Goal: Task Accomplishment & Management: Complete application form

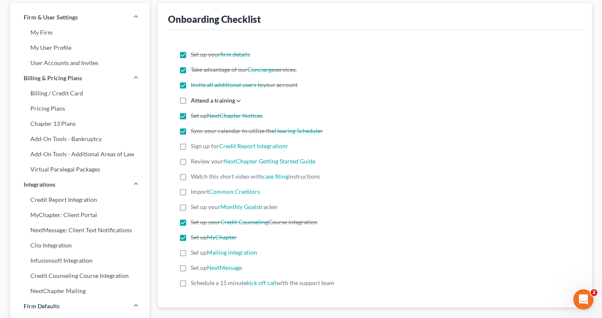
scroll to position [43, 0]
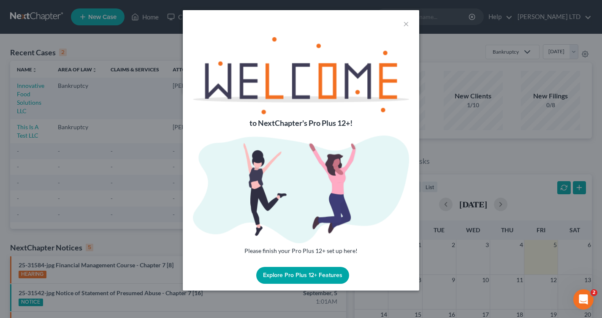
click at [410, 25] on div "×" at bounding box center [301, 23] width 237 height 27
click at [406, 24] on button "×" at bounding box center [406, 24] width 6 height 10
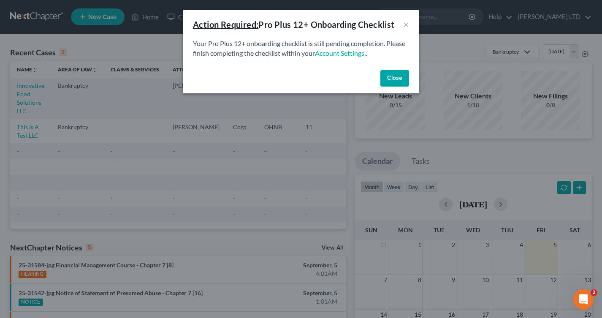
click at [394, 73] on button "Close" at bounding box center [395, 78] width 29 height 17
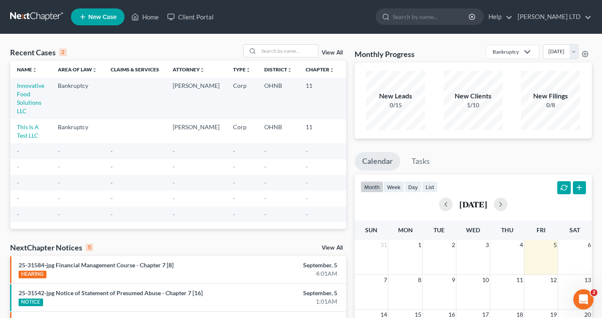
click at [205, 124] on td "Scott Ciolek" at bounding box center [196, 131] width 60 height 24
click at [32, 123] on td "This Is A Test LLC" at bounding box center [30, 131] width 41 height 24
click at [32, 129] on link "This Is A Test LLC" at bounding box center [28, 131] width 22 height 16
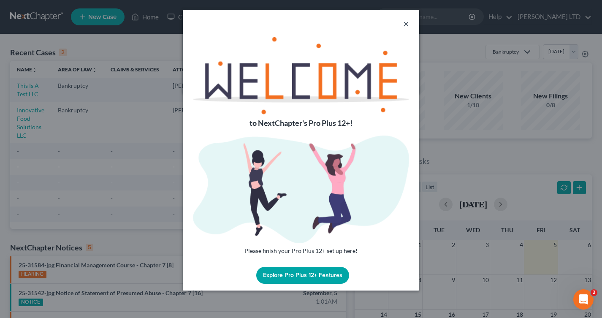
click at [406, 27] on button "×" at bounding box center [406, 24] width 6 height 10
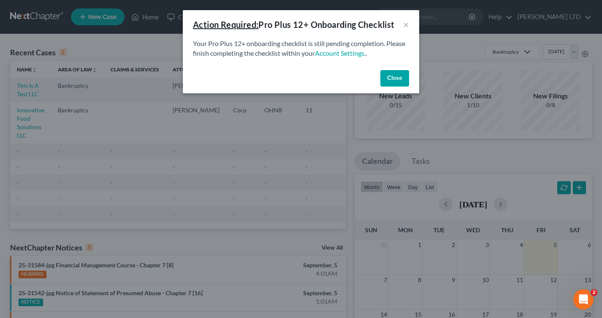
click at [391, 76] on button "Close" at bounding box center [395, 78] width 29 height 17
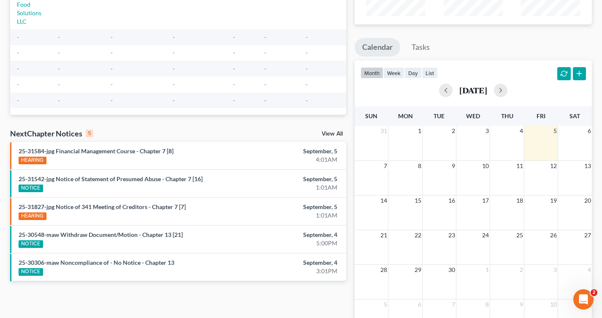
scroll to position [169, 0]
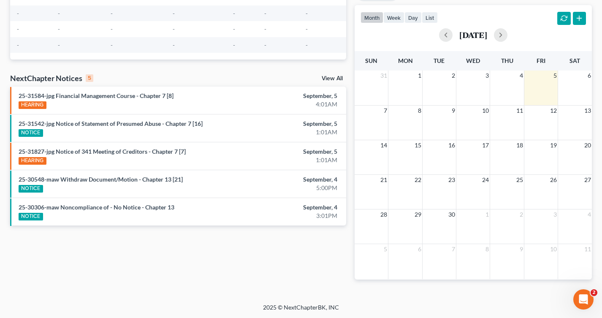
click at [331, 75] on div "NextChapter Notices 5 View All" at bounding box center [178, 80] width 336 height 14
click at [329, 77] on link "View All" at bounding box center [332, 79] width 21 height 6
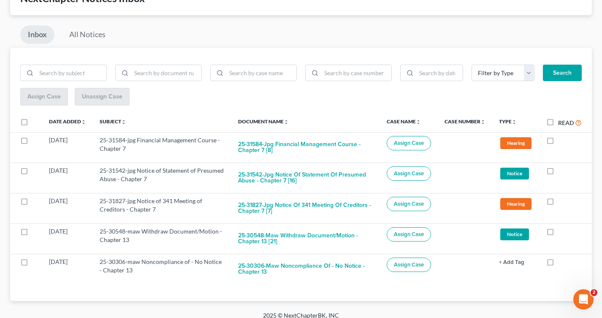
scroll to position [64, 0]
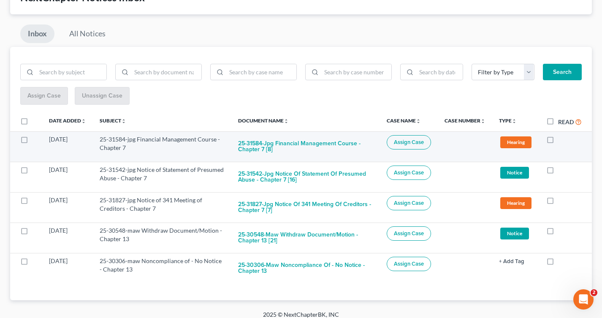
click at [514, 144] on span "Hearing" at bounding box center [515, 141] width 31 height 11
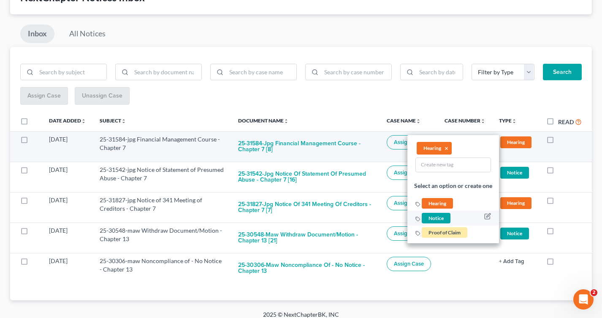
click at [441, 222] on span "Notice" at bounding box center [436, 218] width 29 height 11
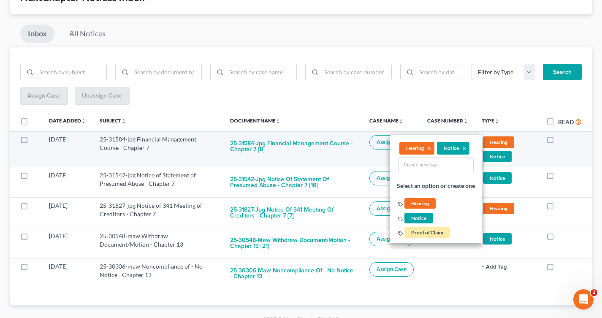
click at [432, 147] on li "Hearing ×" at bounding box center [417, 148] width 35 height 13
click at [430, 148] on button "×" at bounding box center [430, 149] width 4 height 8
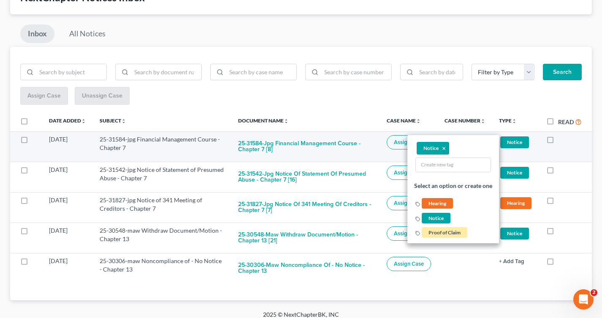
click at [432, 105] on div "Filter by Type Hearing Notice Proof of Claim Search Assign Case Unassign Case D…" at bounding box center [301, 173] width 582 height 253
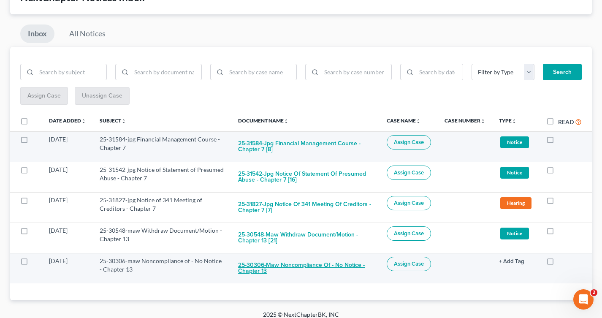
click at [322, 267] on button "25-30306-maw Noncompliance of - No Notice - Chapter 13" at bounding box center [305, 268] width 135 height 23
checkbox input "true"
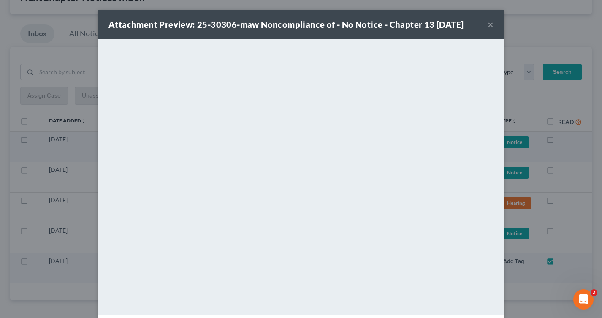
scroll to position [41, 0]
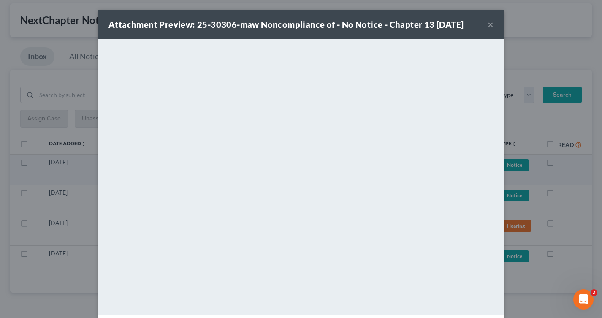
click at [489, 26] on button "×" at bounding box center [491, 24] width 6 height 10
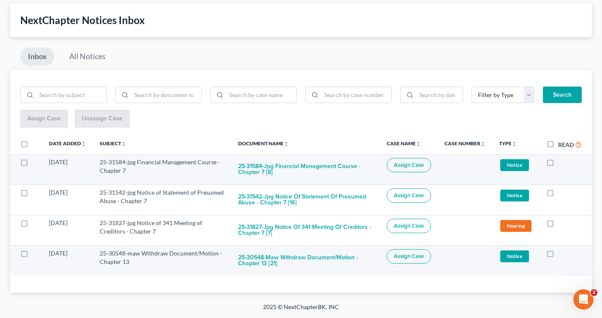
click at [397, 253] on span "Assign Case" at bounding box center [409, 256] width 30 height 7
checkbox input "true"
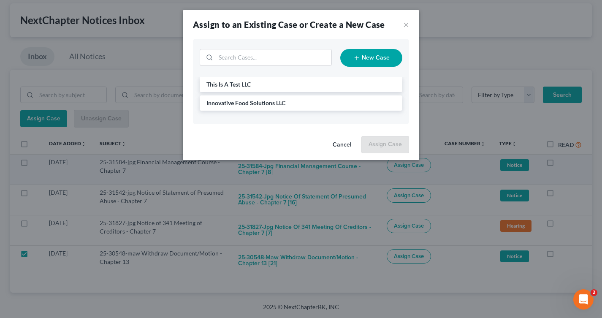
click at [355, 56] on icon "button" at bounding box center [357, 57] width 7 height 7
select select "61"
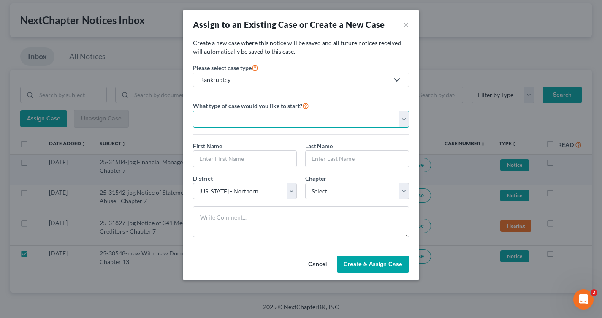
click at [302, 114] on select "Personal Business" at bounding box center [301, 119] width 216 height 17
select select "0"
click at [193, 111] on select "Personal Business" at bounding box center [301, 119] width 216 height 17
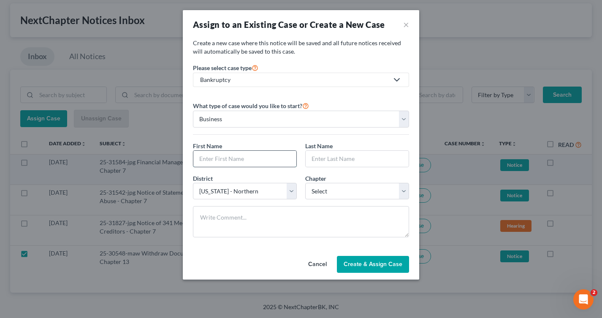
click at [278, 152] on input "text" at bounding box center [244, 159] width 103 height 16
type input "Nicole"
click at [337, 157] on input "text" at bounding box center [357, 159] width 103 height 16
type input "Nauden"
click at [320, 190] on select "Select 7 11 12 13" at bounding box center [357, 191] width 104 height 17
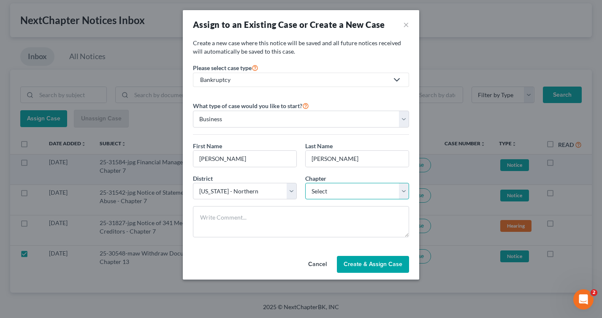
select select "3"
click at [305, 183] on select "Select 7 11 12 13" at bounding box center [357, 191] width 104 height 17
click at [350, 261] on span "Create & Assign Case" at bounding box center [373, 264] width 59 height 7
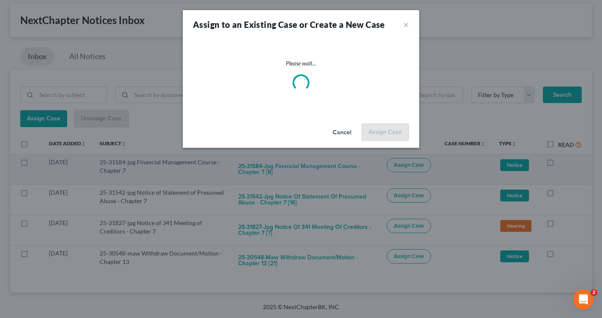
checkbox input "false"
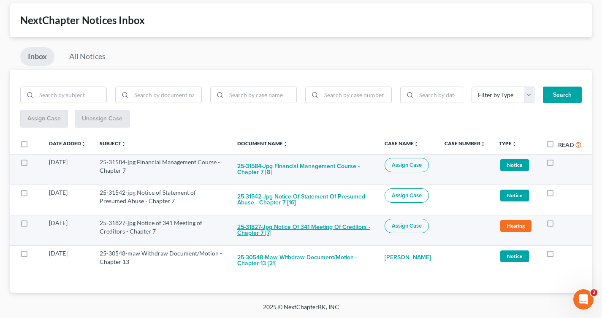
click at [351, 227] on button "25-31827-jpg Notice of 341 Meeting of Creditors - Chapter 7 [7]" at bounding box center [304, 230] width 134 height 23
checkbox input "true"
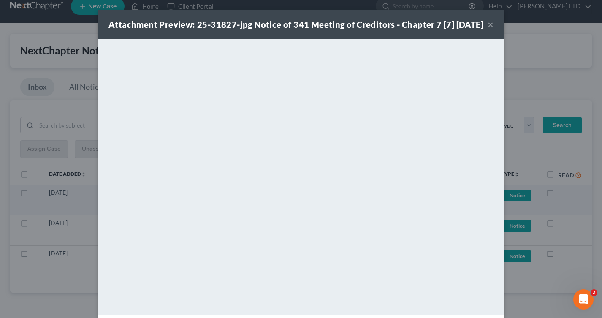
scroll to position [11, 0]
click at [492, 26] on button "×" at bounding box center [491, 24] width 6 height 10
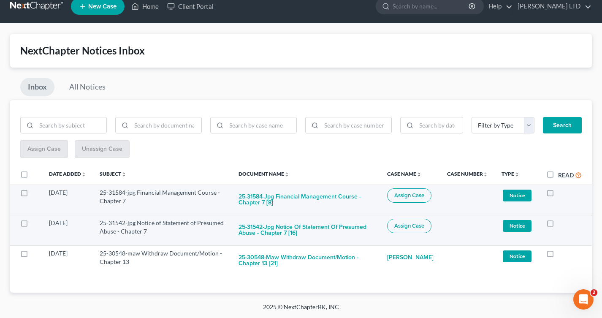
click at [415, 223] on span "Assign Case" at bounding box center [409, 226] width 30 height 7
checkbox input "true"
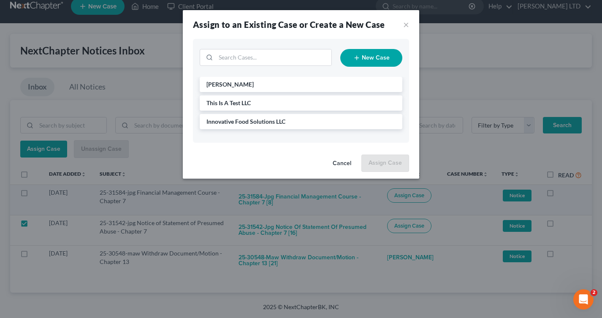
click at [370, 59] on button "New Case" at bounding box center [371, 58] width 62 height 18
select select "61"
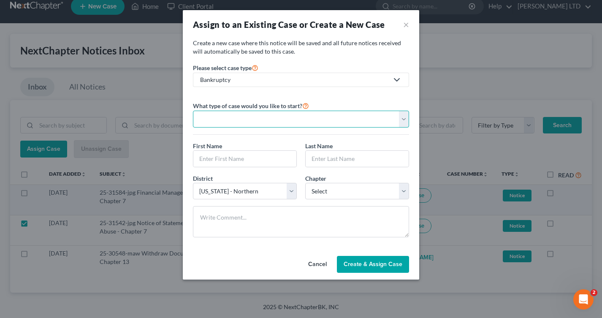
click at [329, 121] on select "Personal Business" at bounding box center [301, 119] width 216 height 17
select select "0"
click at [193, 111] on select "Personal Business" at bounding box center [301, 119] width 216 height 17
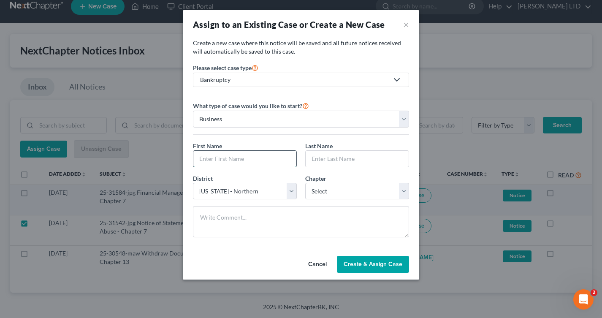
click at [257, 155] on input "text" at bounding box center [244, 159] width 103 height 16
type input "Autumn"
click at [318, 159] on input "text" at bounding box center [357, 159] width 103 height 16
type input "Manciel"
click at [322, 189] on select "Select 7 11 12 13" at bounding box center [357, 191] width 104 height 17
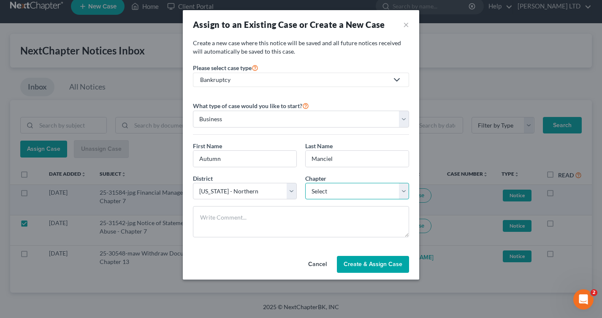
select select "0"
click at [305, 183] on select "Select 7 11 12 13" at bounding box center [357, 191] width 104 height 17
click at [363, 264] on span "Create & Assign Case" at bounding box center [373, 264] width 59 height 7
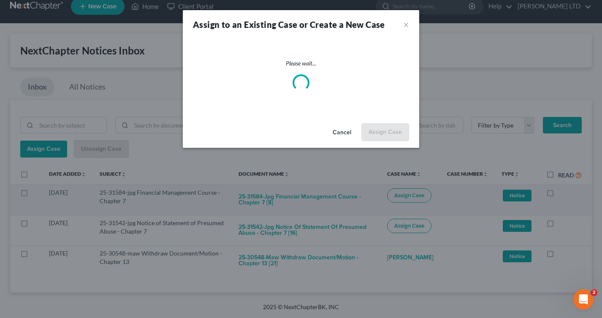
checkbox input "false"
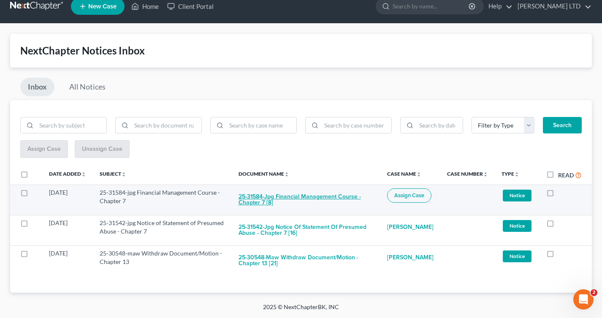
click at [322, 199] on button "25-31584-jpg Financial Management Course - Chapter 7 [8]" at bounding box center [306, 199] width 135 height 23
checkbox input "true"
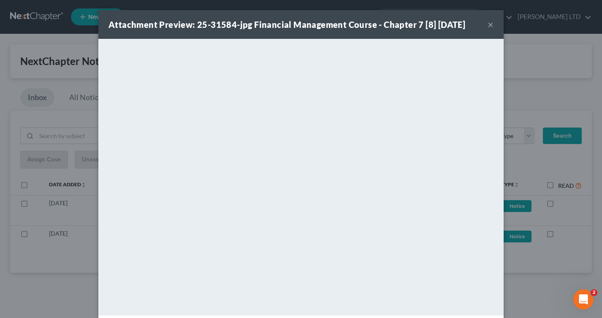
scroll to position [0, 0]
click at [489, 24] on button "×" at bounding box center [491, 24] width 6 height 10
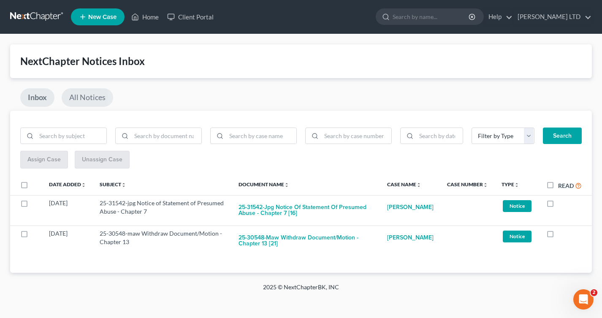
click at [100, 100] on link "All Notices" at bounding box center [88, 97] width 52 height 19
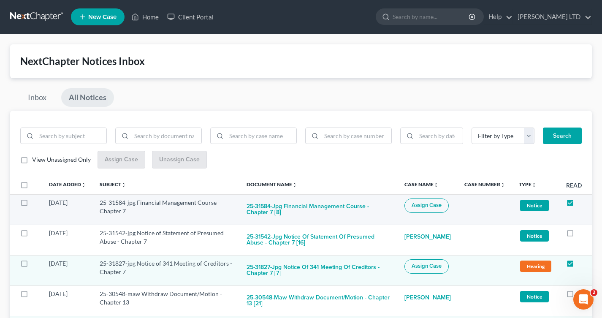
click at [418, 207] on span "Assign Case" at bounding box center [427, 205] width 30 height 7
checkbox input "true"
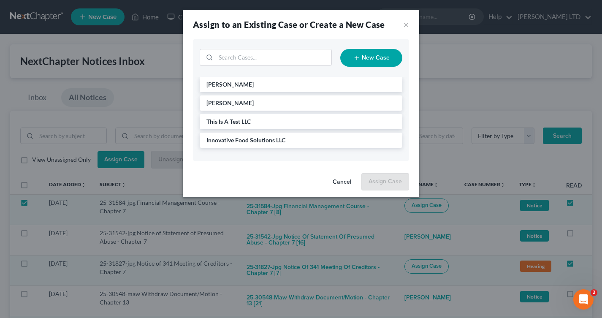
click at [357, 55] on icon "button" at bounding box center [357, 57] width 7 height 7
select select "61"
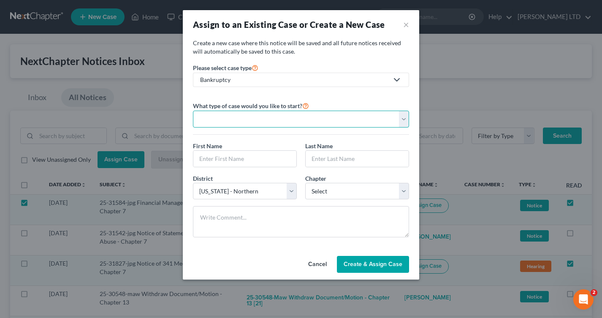
click at [282, 116] on select "Personal Business" at bounding box center [301, 119] width 216 height 17
select select "0"
click at [193, 111] on select "Personal Business" at bounding box center [301, 119] width 216 height 17
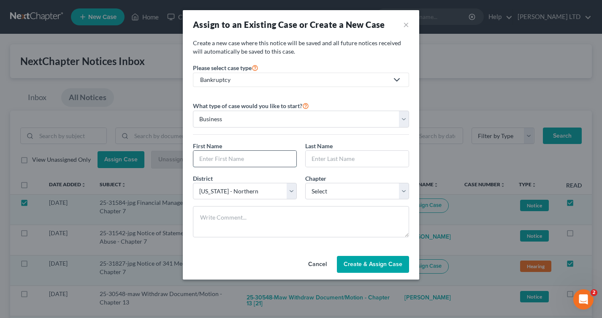
click at [268, 159] on input "text" at bounding box center [244, 159] width 103 height 16
type input "Tricia"
click at [348, 163] on input "text" at bounding box center [357, 159] width 103 height 16
type input "Yolo"
click at [340, 196] on select "Select 7 11 12 13" at bounding box center [357, 191] width 104 height 17
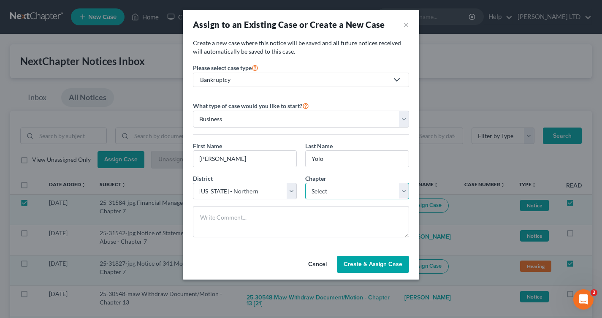
select select "0"
click at [305, 183] on select "Select 7 11 12 13" at bounding box center [357, 191] width 104 height 17
click at [361, 264] on span "Create & Assign Case" at bounding box center [373, 264] width 59 height 7
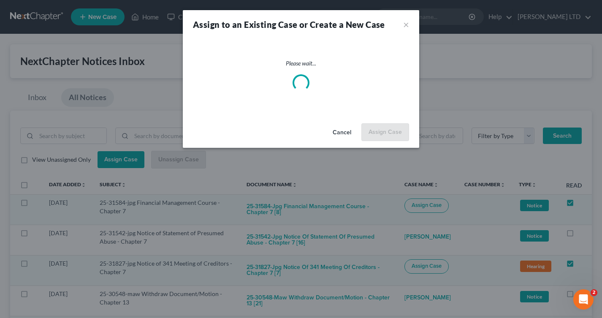
checkbox input "false"
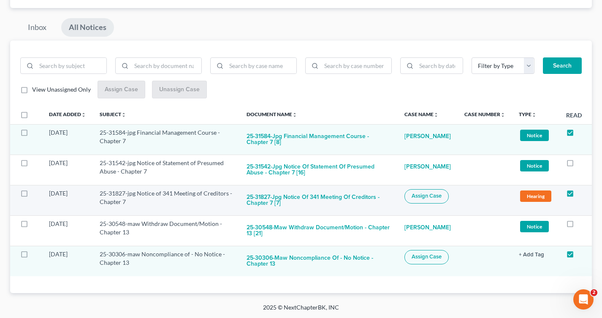
scroll to position [71, 0]
click at [359, 196] on button "25-31827-jpg Notice of 341 Meeting of Creditors - Chapter 7 [7]" at bounding box center [319, 200] width 144 height 23
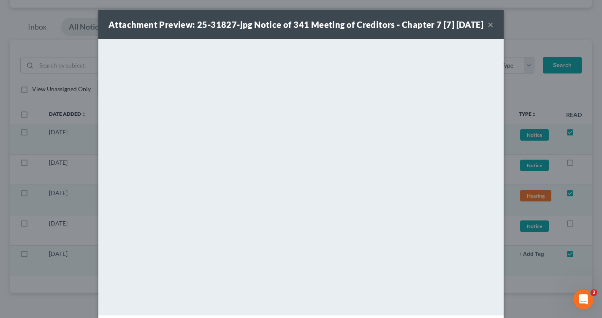
click at [488, 25] on button "×" at bounding box center [491, 24] width 6 height 10
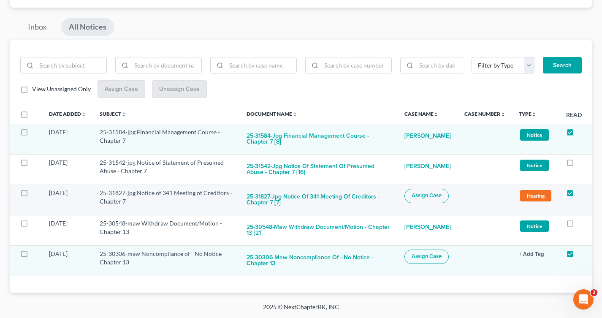
click at [435, 194] on span "Assign Case" at bounding box center [427, 195] width 30 height 7
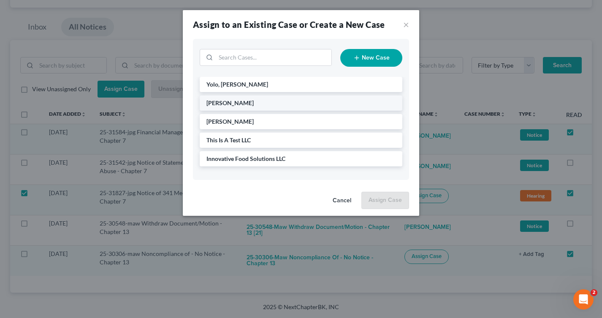
click at [355, 99] on li "Manciel, Autumn" at bounding box center [301, 102] width 203 height 15
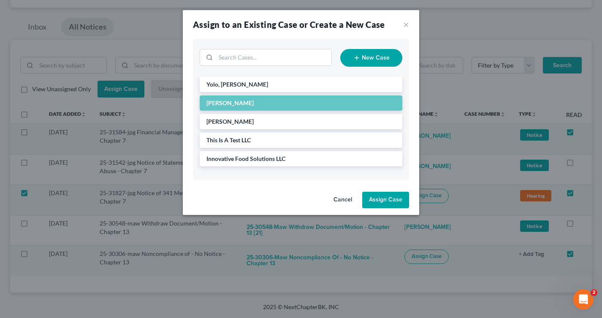
click at [387, 197] on button "Assign Case" at bounding box center [385, 200] width 47 height 17
checkbox input "false"
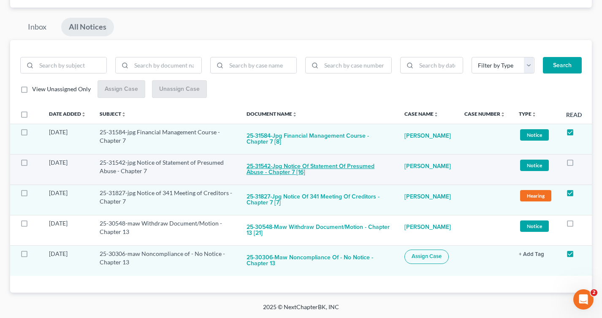
click at [359, 166] on button "25-31542-jpg Notice of Statement of Presumed Abuse - Chapter 7 [16]" at bounding box center [319, 169] width 144 height 23
checkbox input "true"
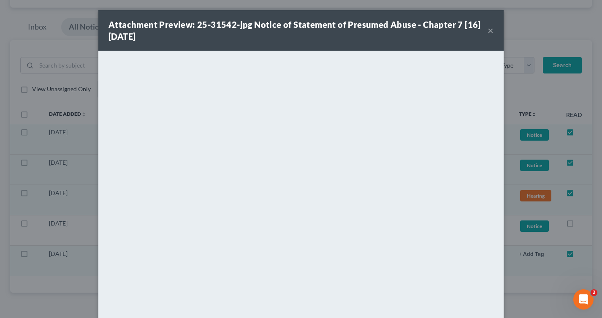
click at [492, 32] on button "×" at bounding box center [491, 30] width 6 height 10
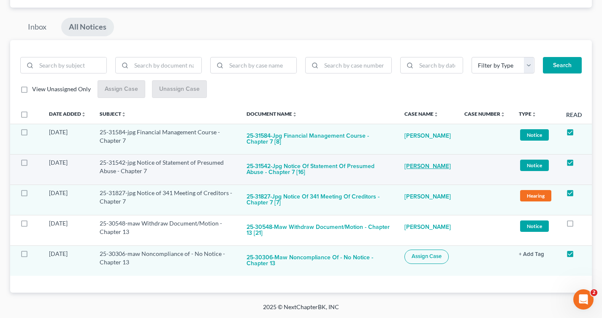
click at [425, 168] on link "Autumn Manciel" at bounding box center [428, 166] width 46 height 17
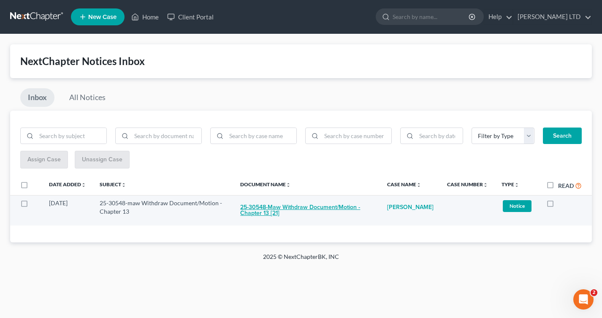
click at [267, 213] on button "25-30548-maw Withdraw Document/Motion - Chapter 13 [21]" at bounding box center [306, 210] width 133 height 23
checkbox input "true"
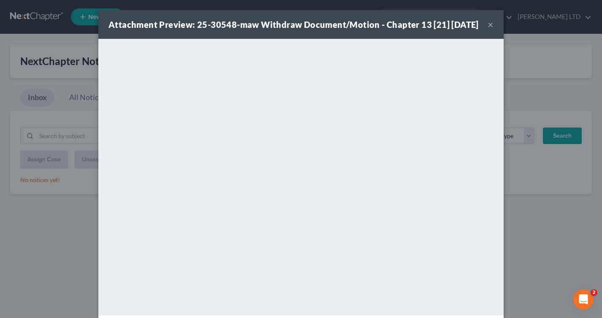
click at [490, 30] on button "×" at bounding box center [491, 24] width 6 height 10
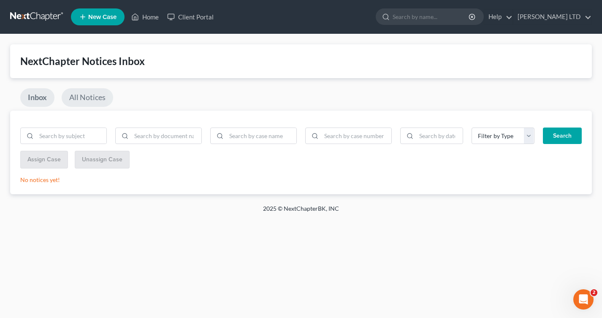
click at [84, 100] on link "All Notices" at bounding box center [88, 97] width 52 height 19
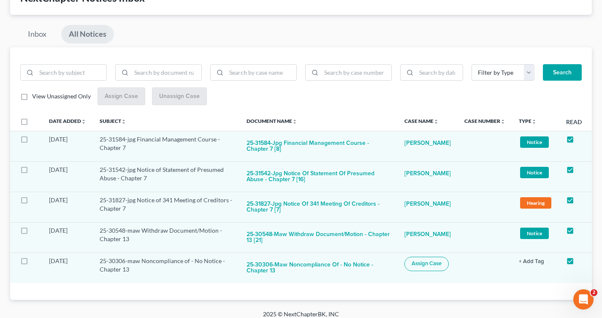
scroll to position [66, 0]
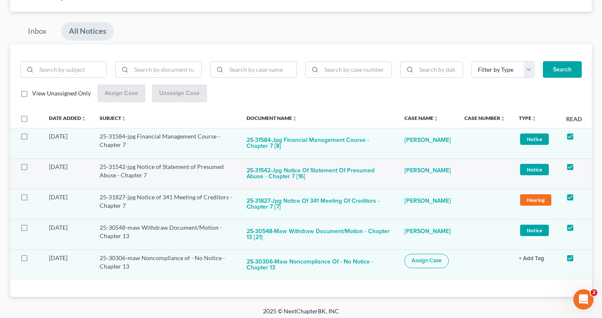
click at [32, 169] on label at bounding box center [32, 169] width 0 height 0
click at [35, 168] on input "checkbox" at bounding box center [37, 165] width 5 height 5
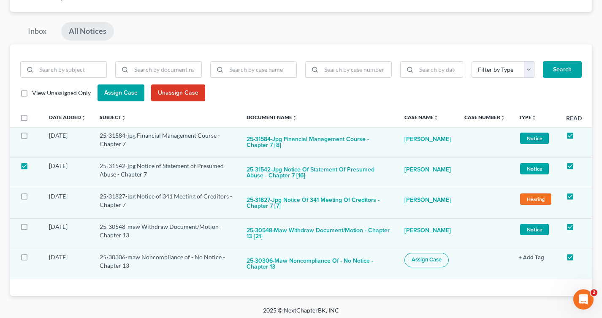
click at [176, 101] on button "Unassign Case" at bounding box center [178, 92] width 54 height 17
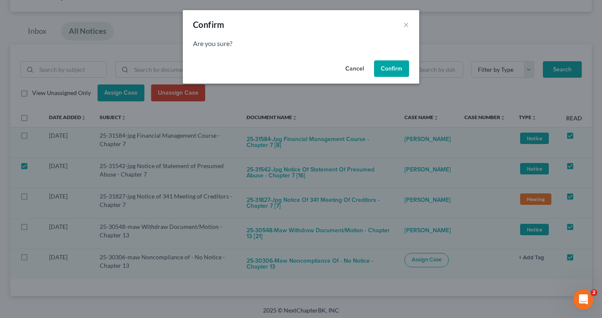
click at [400, 73] on button "Confirm" at bounding box center [391, 68] width 35 height 17
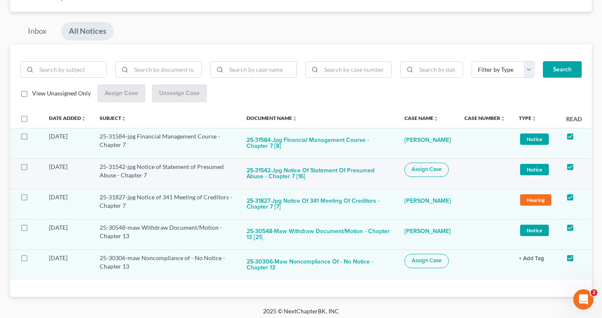
click at [425, 169] on span "Assign Case" at bounding box center [427, 169] width 30 height 7
checkbox input "true"
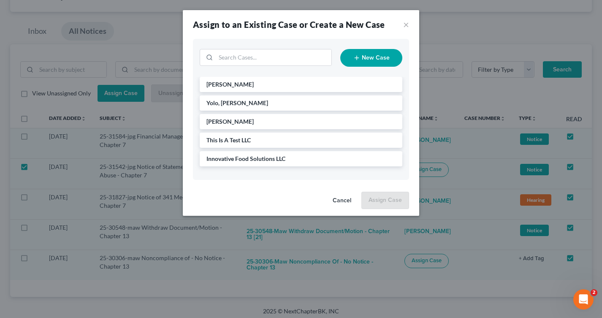
click at [362, 63] on button "New Case" at bounding box center [371, 58] width 62 height 18
select select "61"
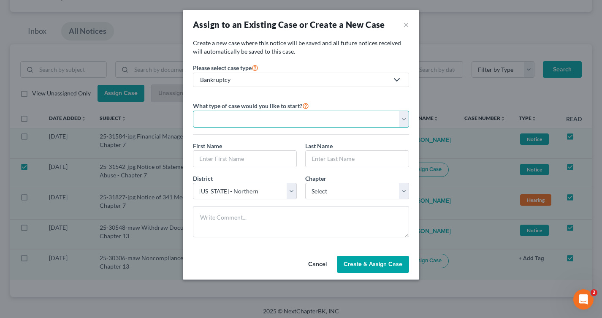
click at [349, 117] on select "Personal Business" at bounding box center [301, 119] width 216 height 17
select select "0"
click at [193, 111] on select "Personal Business" at bounding box center [301, 119] width 216 height 17
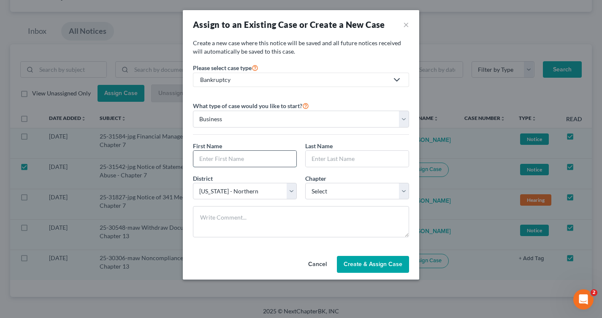
click at [255, 161] on input "text" at bounding box center [244, 159] width 103 height 16
type input "Peter"
click at [319, 160] on input "text" at bounding box center [357, 159] width 103 height 16
type input "Kanjo"
click at [324, 191] on select "Select 7 11 12 13" at bounding box center [357, 191] width 104 height 17
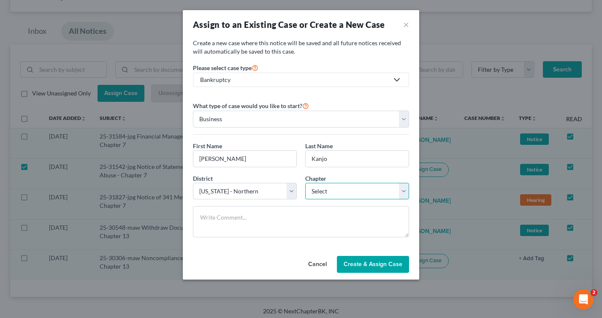
select select "0"
click at [305, 183] on select "Select 7 11 12 13" at bounding box center [357, 191] width 104 height 17
click at [360, 262] on span "Create & Assign Case" at bounding box center [373, 264] width 59 height 7
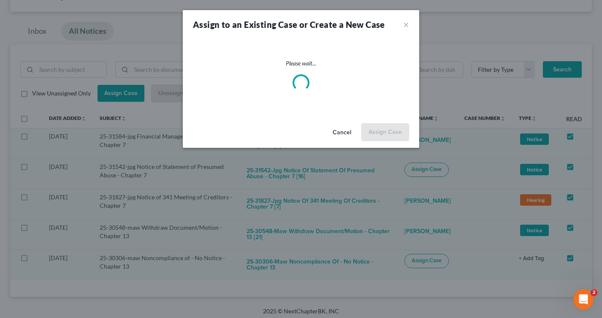
checkbox input "false"
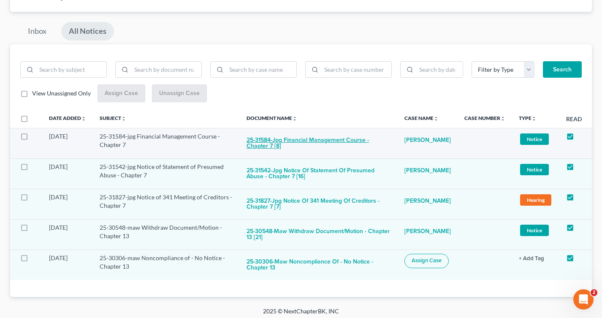
click at [279, 138] on button "25-31584-jpg Financial Management Course - Chapter 7 [8]" at bounding box center [319, 143] width 144 height 23
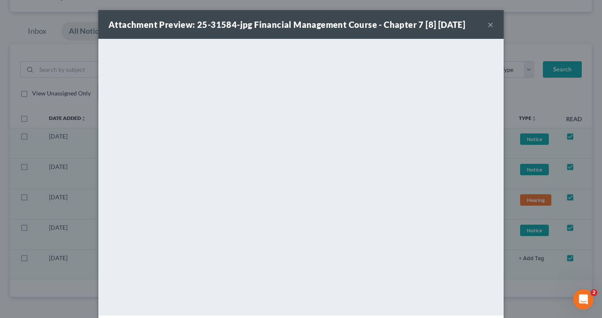
click at [489, 25] on button "×" at bounding box center [491, 24] width 6 height 10
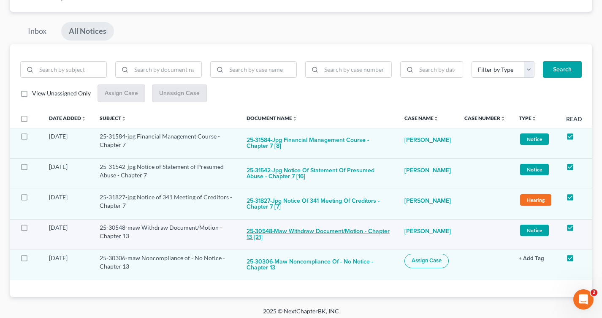
click at [311, 232] on button "25-30548-maw Withdraw Document/Motion - Chapter 13 [21]" at bounding box center [319, 234] width 144 height 23
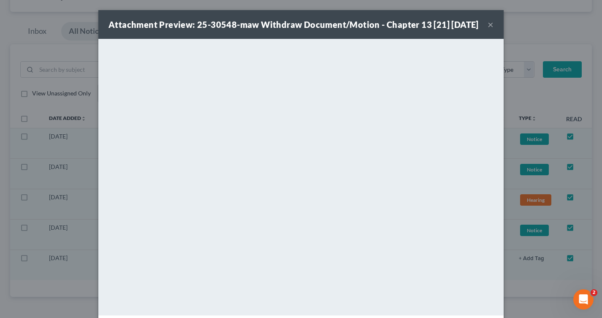
click at [489, 30] on button "×" at bounding box center [491, 24] width 6 height 10
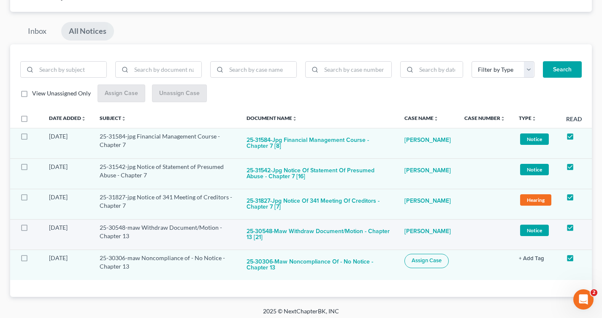
click at [32, 230] on label at bounding box center [32, 230] width 0 height 0
click at [35, 229] on input "checkbox" at bounding box center [37, 225] width 5 height 5
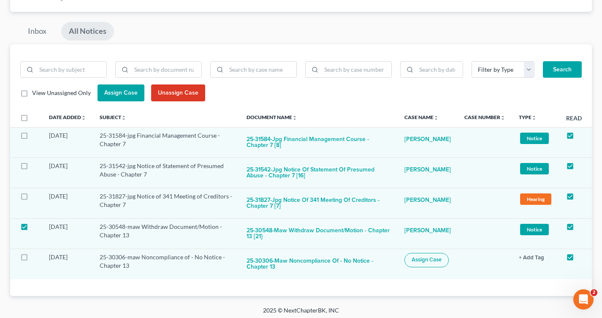
click at [190, 95] on button "Unassign Case" at bounding box center [178, 92] width 54 height 17
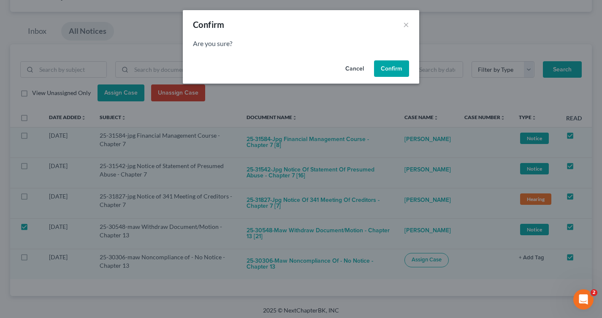
click at [393, 65] on button "Confirm" at bounding box center [391, 68] width 35 height 17
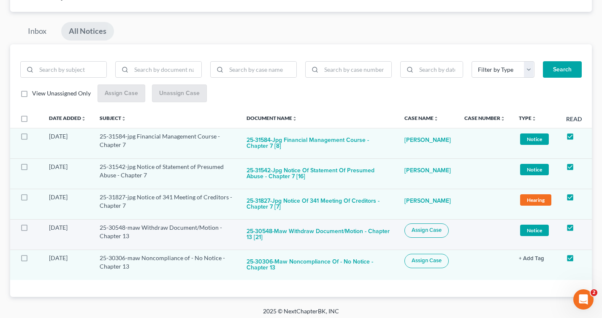
click at [423, 228] on span "Assign Case" at bounding box center [427, 230] width 30 height 7
checkbox input "true"
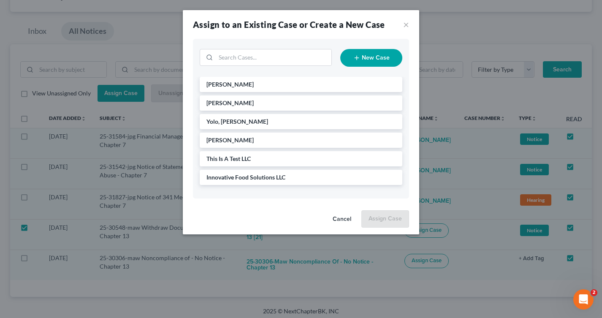
click at [385, 59] on button "New Case" at bounding box center [371, 58] width 62 height 18
select select "61"
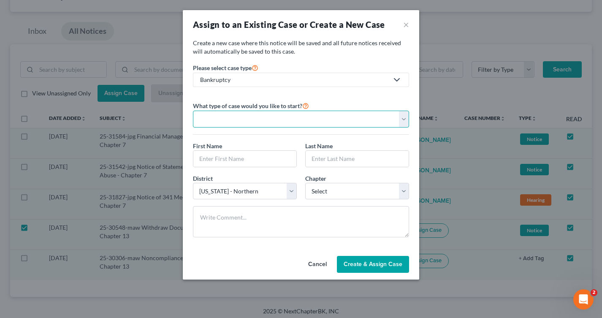
click at [369, 117] on select "Personal Business" at bounding box center [301, 119] width 216 height 17
select select "0"
click at [193, 111] on select "Personal Business" at bounding box center [301, 119] width 216 height 17
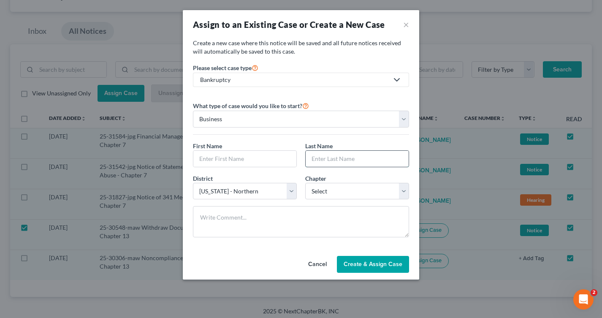
click at [358, 157] on input "text" at bounding box center [357, 159] width 103 height 16
click at [269, 155] on input "text" at bounding box center [244, 159] width 103 height 16
type input "m"
type input "Marci"
click at [358, 160] on input "text" at bounding box center [357, 159] width 103 height 16
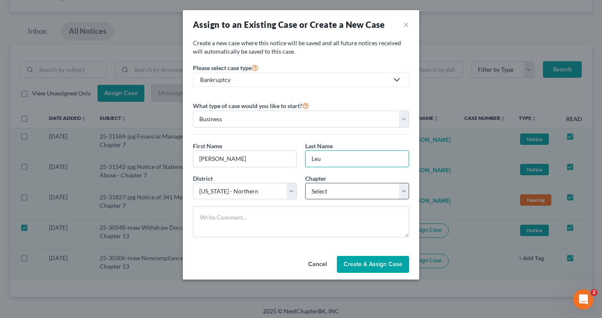
type input "Leu"
click at [355, 185] on select "Select 7 11 12 13" at bounding box center [357, 191] width 104 height 17
select select "3"
click at [305, 183] on select "Select 7 11 12 13" at bounding box center [357, 191] width 104 height 17
click at [369, 265] on span "Create & Assign Case" at bounding box center [373, 264] width 59 height 7
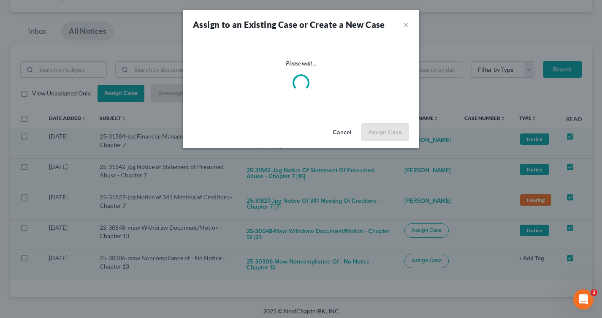
checkbox input "false"
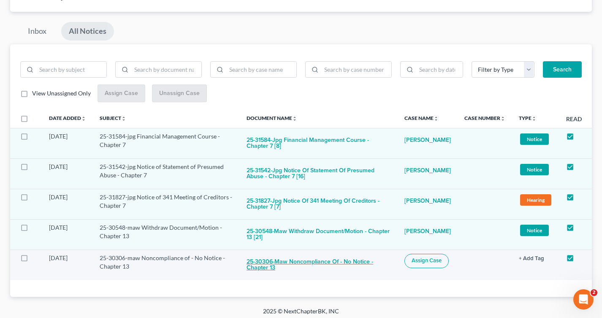
click at [357, 265] on button "25-30306-maw Noncompliance of - No Notice - Chapter 13" at bounding box center [319, 265] width 144 height 23
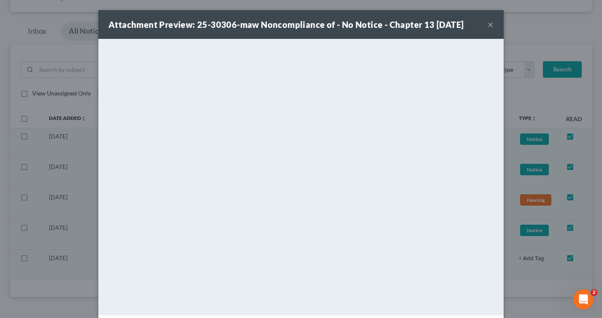
click at [491, 26] on button "×" at bounding box center [491, 24] width 6 height 10
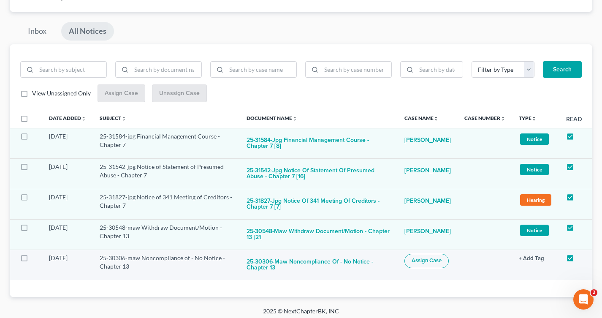
click at [415, 261] on span "Assign Case" at bounding box center [427, 260] width 30 height 7
checkbox input "true"
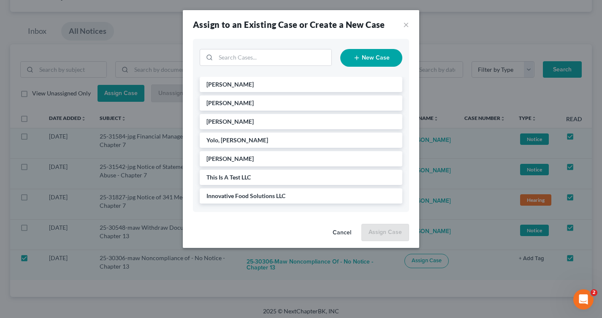
click at [360, 53] on button "New Case" at bounding box center [371, 58] width 62 height 18
select select "61"
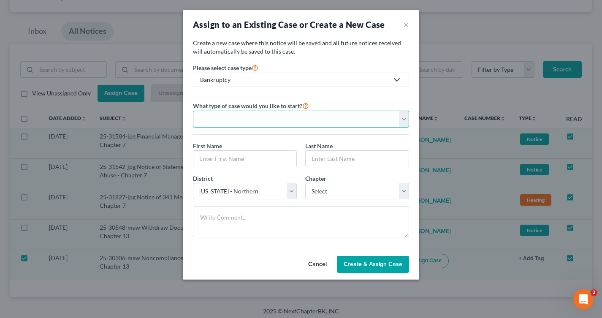
click at [307, 119] on select "Personal Business" at bounding box center [301, 119] width 216 height 17
select select "0"
click at [193, 111] on select "Personal Business" at bounding box center [301, 119] width 216 height 17
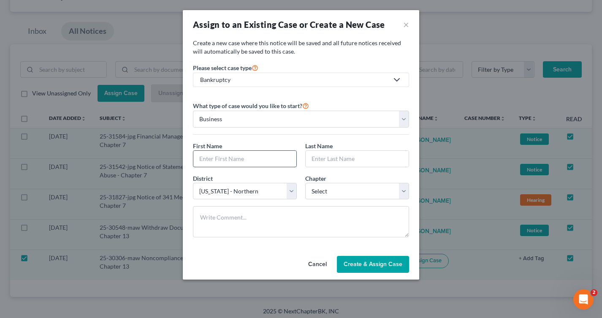
click at [282, 154] on input "text" at bounding box center [244, 159] width 103 height 16
type input "Nicole"
click at [345, 159] on input "text" at bounding box center [357, 159] width 103 height 16
type input "n"
type input "Nauden"
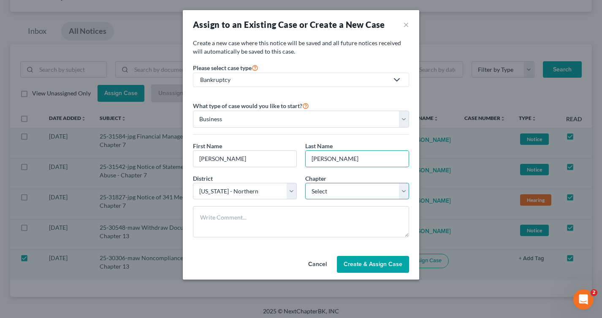
click at [329, 184] on select "Select 7 11 12 13" at bounding box center [357, 191] width 104 height 17
select select "3"
click at [305, 183] on select "Select 7 11 12 13" at bounding box center [357, 191] width 104 height 17
click at [364, 264] on span "Create & Assign Case" at bounding box center [373, 264] width 59 height 7
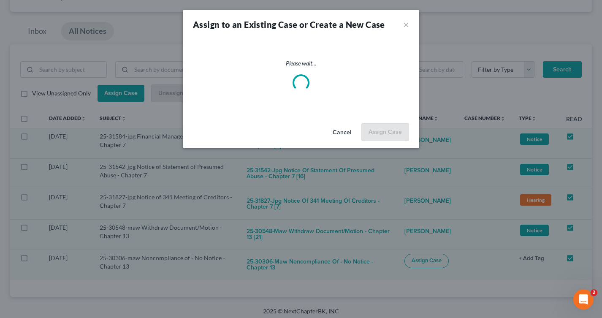
checkbox input "false"
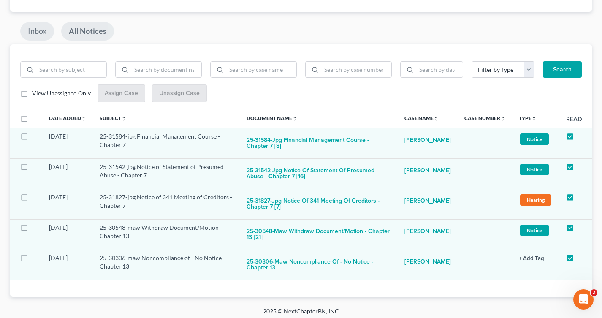
click at [35, 33] on link "Inbox" at bounding box center [37, 31] width 34 height 19
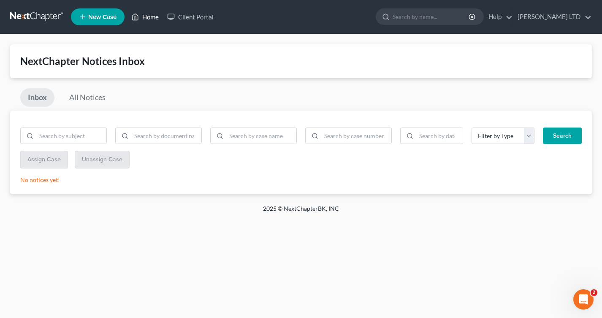
click at [141, 16] on link "Home" at bounding box center [145, 16] width 36 height 15
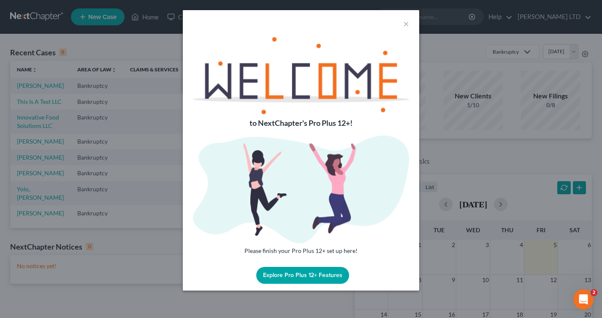
click at [409, 23] on div "×" at bounding box center [301, 23] width 237 height 27
click at [408, 24] on button "×" at bounding box center [406, 24] width 6 height 10
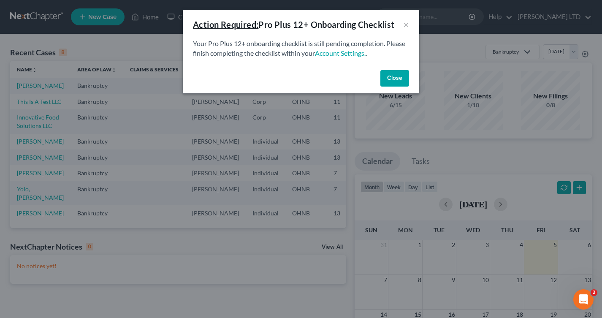
click at [399, 74] on button "Close" at bounding box center [395, 78] width 29 height 17
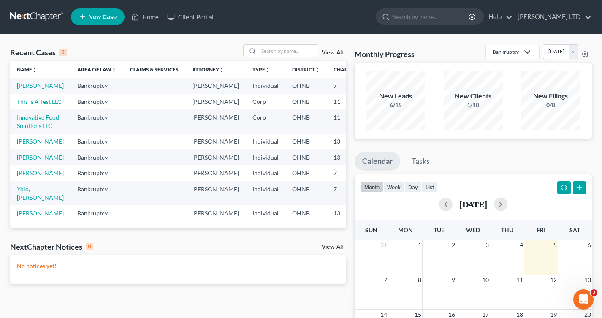
click at [331, 53] on link "View All" at bounding box center [332, 53] width 21 height 6
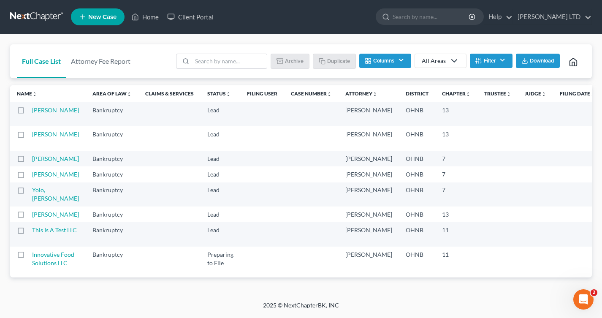
scroll to position [34, 0]
click at [29, 232] on label at bounding box center [29, 232] width 0 height 0
click at [32, 226] on input "checkbox" at bounding box center [34, 228] width 5 height 5
click at [299, 54] on button "Archive" at bounding box center [291, 61] width 38 height 14
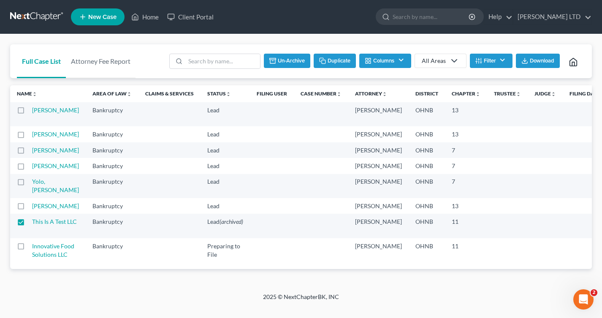
scroll to position [32, 0]
checkbox input "false"
click at [201, 102] on td "Lead (archived)" at bounding box center [225, 114] width 49 height 24
click at [29, 112] on label at bounding box center [29, 112] width 0 height 0
click at [32, 106] on input "checkbox" at bounding box center [34, 108] width 5 height 5
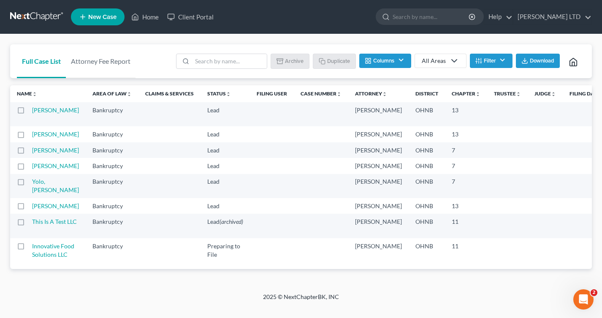
checkbox input "true"
click at [29, 136] on label at bounding box center [29, 136] width 0 height 0
click at [32, 130] on input "checkbox" at bounding box center [34, 132] width 5 height 5
click at [29, 136] on label at bounding box center [29, 136] width 0 height 0
click at [32, 130] on input "checkbox" at bounding box center [34, 132] width 5 height 5
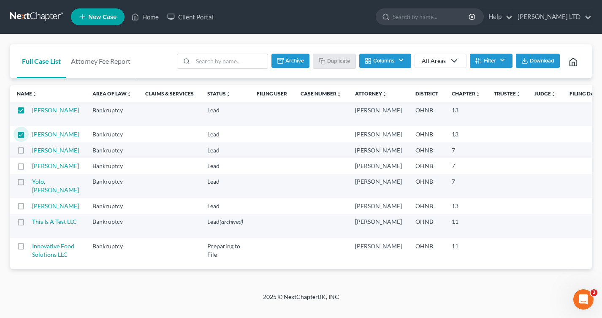
checkbox input "false"
click at [201, 102] on td "Lead (archived)" at bounding box center [225, 114] width 49 height 24
click at [47, 106] on link "Nauden, Nicole" at bounding box center [55, 109] width 47 height 7
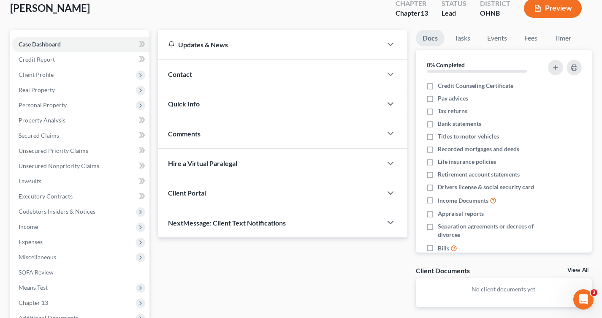
scroll to position [55, 0]
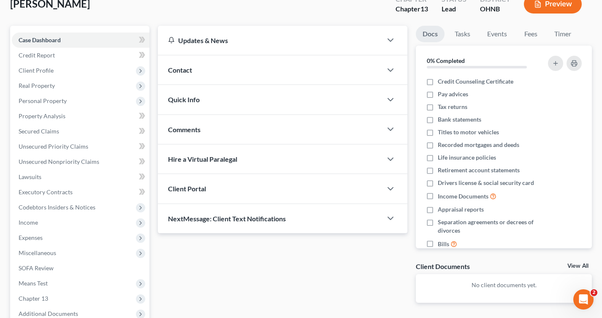
click at [182, 109] on div "Quick Info" at bounding box center [270, 99] width 225 height 29
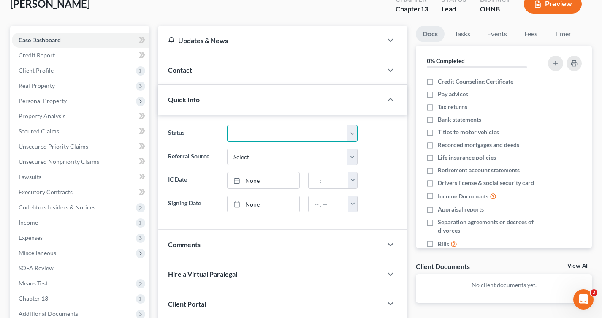
click at [242, 132] on select "Discharged Discharged & Reported Discharge Litigation Dismissal Notice Dismisse…" at bounding box center [292, 133] width 131 height 17
select select "6"
click at [227, 125] on select "Discharged Discharged & Reported Discharge Litigation Dismissal Notice Dismisse…" at bounding box center [292, 133] width 131 height 17
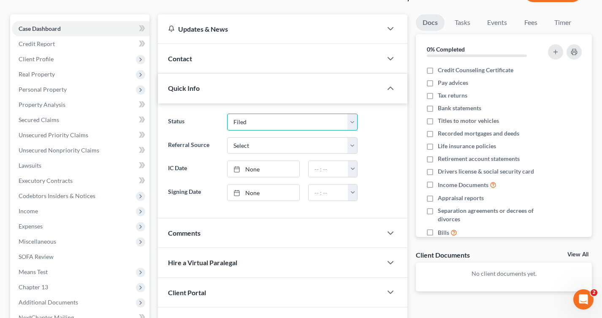
scroll to position [0, 0]
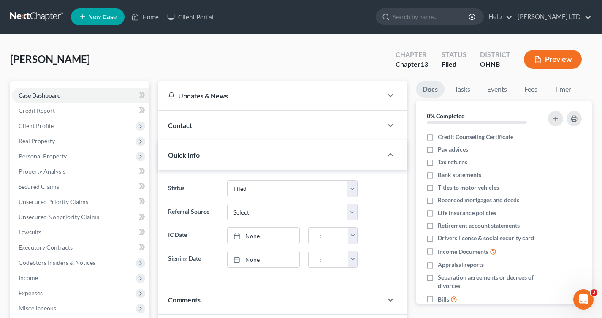
click at [313, 64] on div "Nauden, Nicole Upgraded Chapter Chapter 13 Status Filed District OHNB Preview" at bounding box center [301, 62] width 582 height 37
click at [172, 50] on div "Nauden, Nicole Upgraded Chapter Chapter 13 Status Filed District OHNB Preview" at bounding box center [301, 62] width 582 height 37
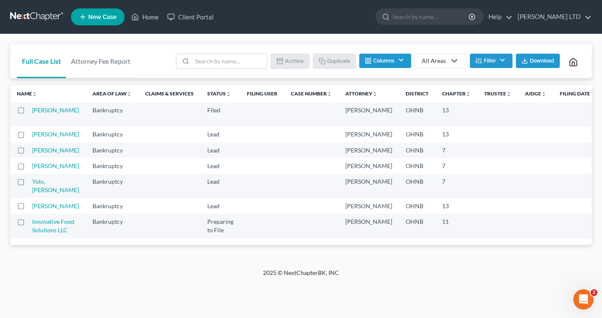
click at [36, 139] on td "Leu, Marci" at bounding box center [59, 134] width 54 height 16
click at [50, 139] on td "Leu, Marci" at bounding box center [59, 134] width 54 height 16
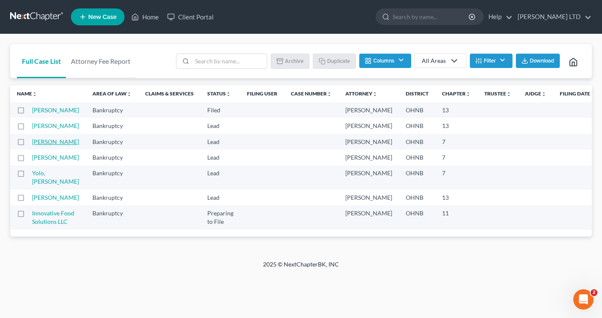
click at [41, 145] on link "Kanjo, Peter" at bounding box center [55, 141] width 47 height 7
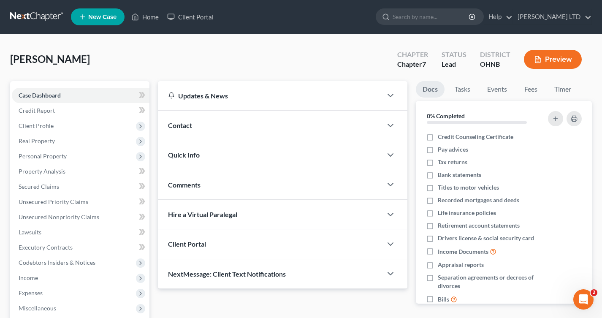
click at [217, 235] on div "Client Portal" at bounding box center [270, 243] width 225 height 29
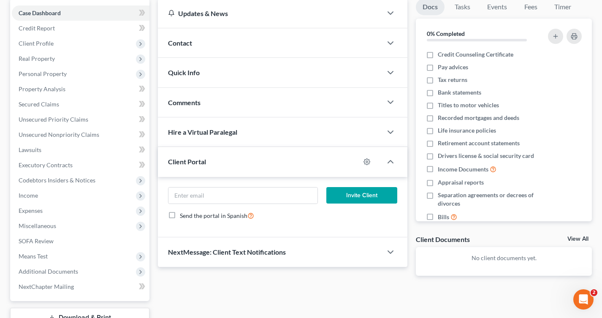
scroll to position [83, 0]
click at [184, 102] on span "Comments" at bounding box center [184, 102] width 33 height 8
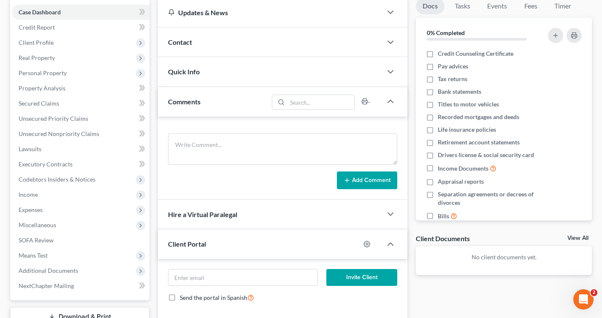
click at [184, 74] on span "Quick Info" at bounding box center [184, 72] width 32 height 8
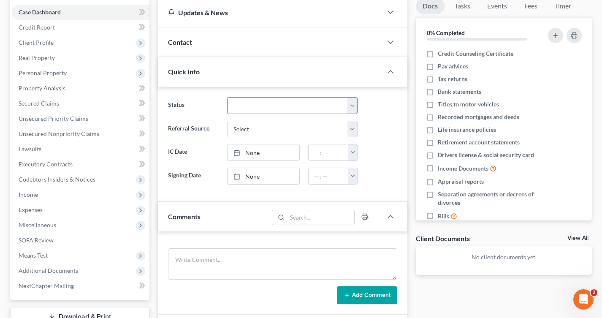
click at [238, 101] on select "Discharged Discharged & Reported Discharge Litigation Dismissal Notice Dismisse…" at bounding box center [292, 105] width 131 height 17
select select "6"
click at [227, 97] on select "Discharged Discharged & Reported Discharge Litigation Dismissal Notice Dismisse…" at bounding box center [292, 105] width 131 height 17
click at [157, 33] on div "Updates & News × Ohio Northern District Notes: July 24th - The Northern Distric…" at bounding box center [283, 231] width 258 height 467
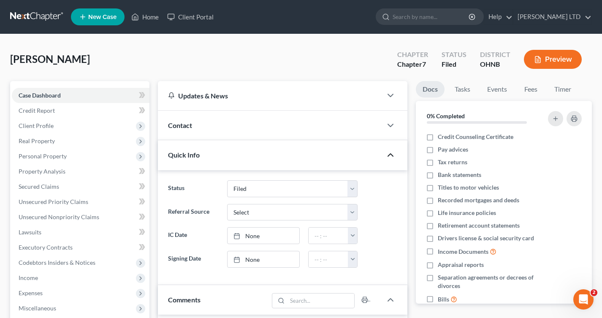
click at [393, 155] on polyline "button" at bounding box center [390, 155] width 5 height 3
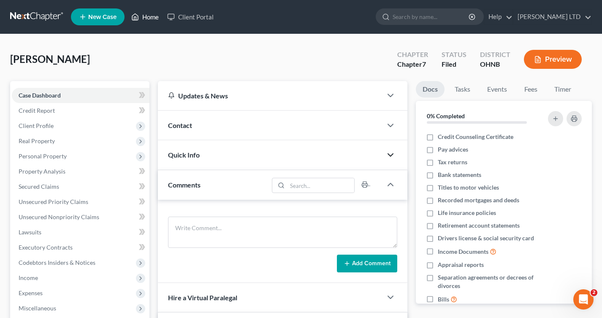
click at [153, 18] on link "Home" at bounding box center [145, 16] width 36 height 15
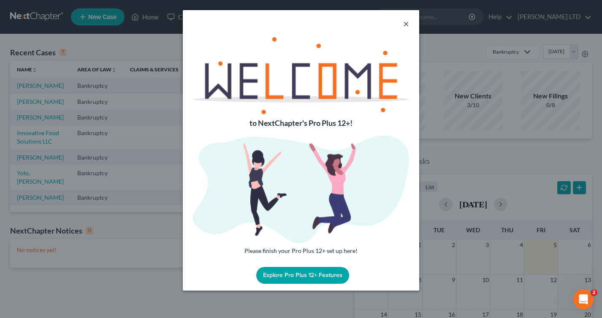
click at [404, 27] on button "×" at bounding box center [406, 24] width 6 height 10
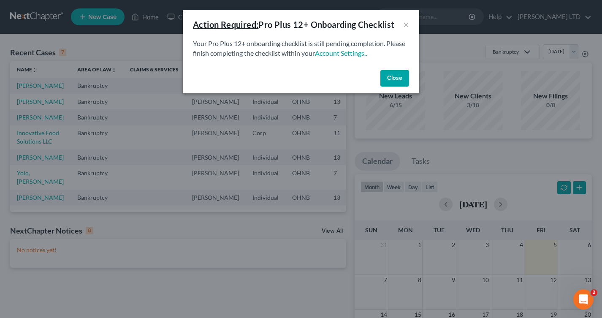
click at [392, 78] on button "Close" at bounding box center [395, 78] width 29 height 17
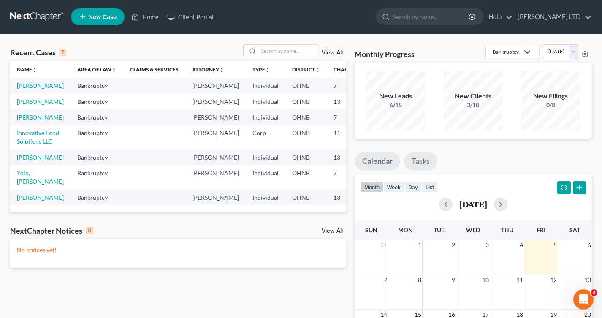
click at [416, 165] on link "Tasks" at bounding box center [420, 161] width 33 height 19
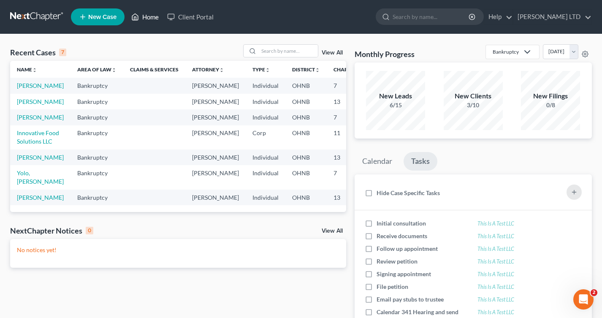
click at [145, 19] on link "Home" at bounding box center [145, 16] width 36 height 15
click at [23, 121] on link "Manciel, Autumn" at bounding box center [40, 117] width 47 height 7
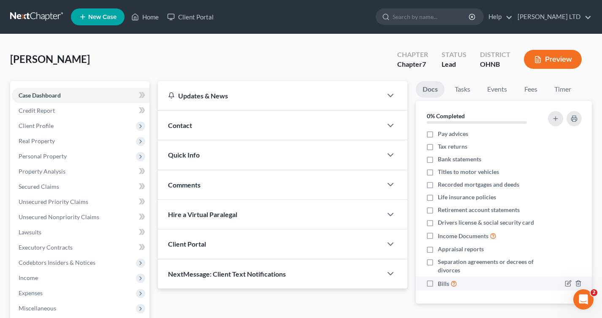
scroll to position [16, 0]
click at [453, 89] on link "Tasks" at bounding box center [462, 89] width 29 height 16
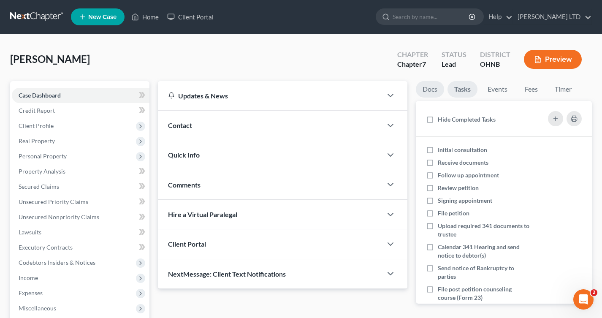
click at [427, 92] on link "Docs" at bounding box center [430, 89] width 28 height 16
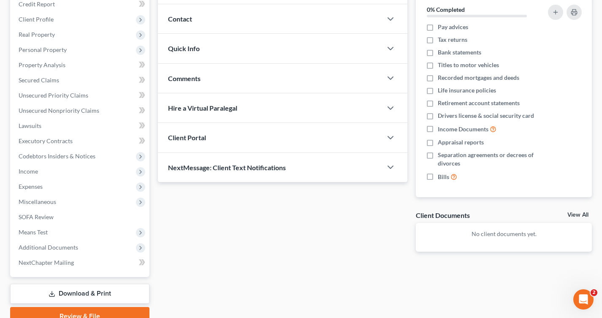
scroll to position [145, 0]
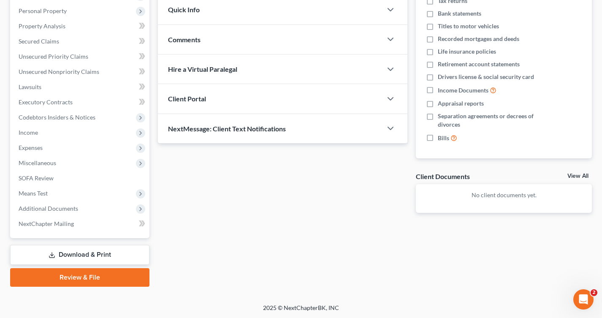
click at [578, 173] on link "View All" at bounding box center [578, 176] width 21 height 6
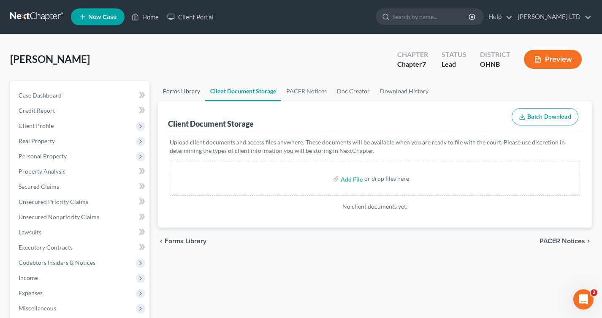
click at [186, 89] on link "Forms Library" at bounding box center [181, 91] width 47 height 20
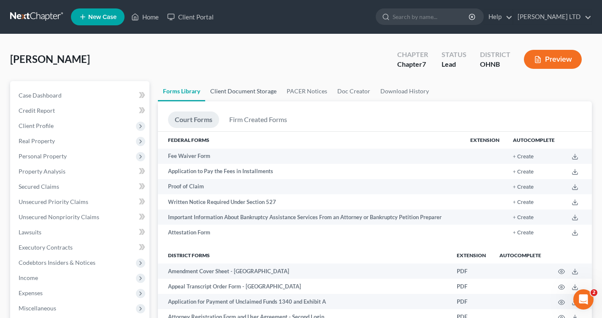
click at [221, 90] on link "Client Document Storage" at bounding box center [243, 91] width 76 height 20
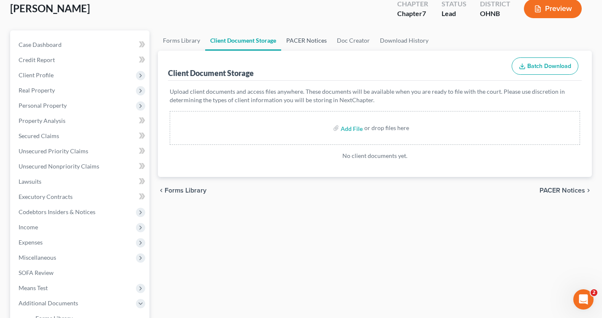
click at [308, 41] on link "PACER Notices" at bounding box center [306, 40] width 51 height 20
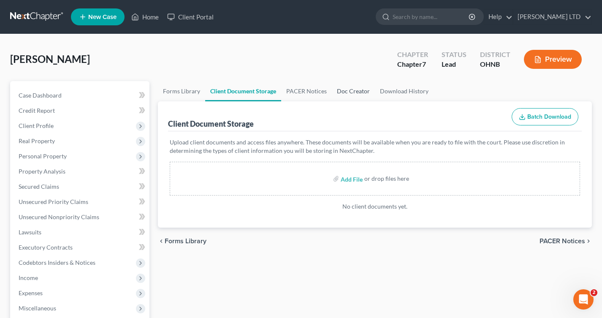
click at [346, 85] on link "Doc Creator" at bounding box center [353, 91] width 43 height 20
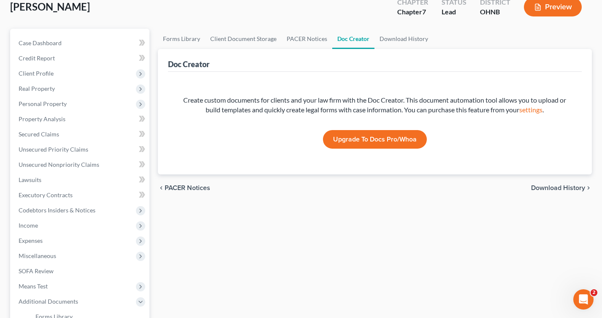
scroll to position [57, 0]
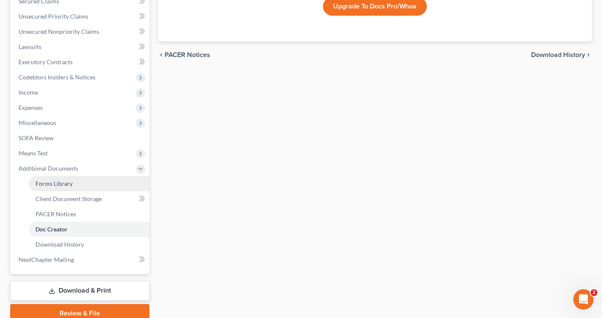
click at [65, 185] on span "Forms Library" at bounding box center [53, 183] width 37 height 7
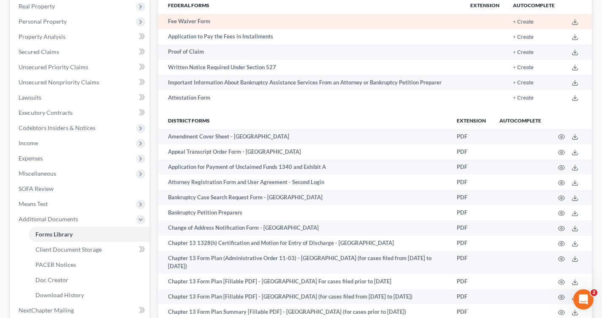
scroll to position [151, 0]
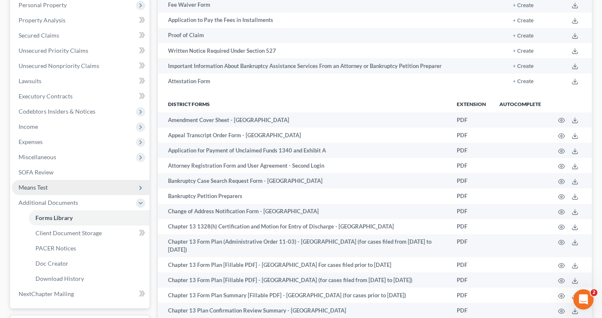
click at [32, 192] on span "Means Test" at bounding box center [81, 187] width 138 height 15
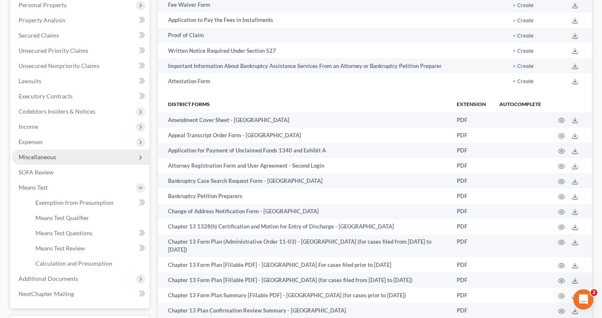
click at [26, 160] on span "Miscellaneous" at bounding box center [81, 157] width 138 height 15
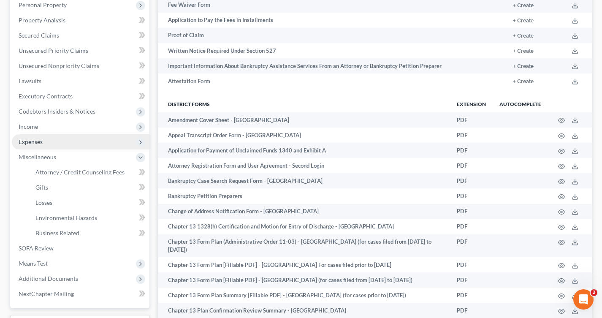
click at [24, 142] on span "Expenses" at bounding box center [31, 141] width 24 height 7
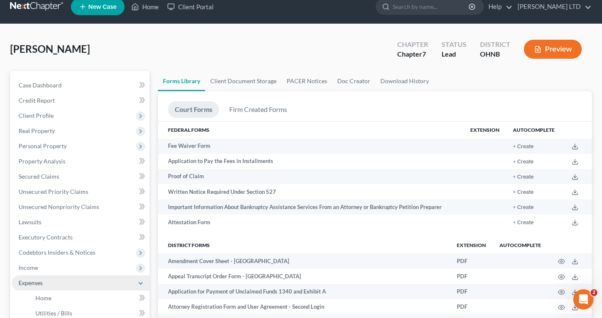
scroll to position [9, 0]
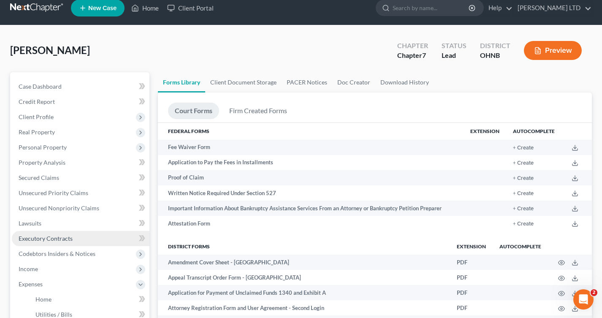
click at [38, 238] on span "Executory Contracts" at bounding box center [46, 238] width 54 height 7
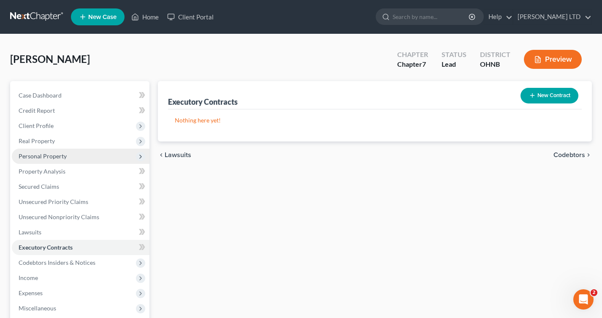
click at [23, 160] on span "Personal Property" at bounding box center [81, 156] width 138 height 15
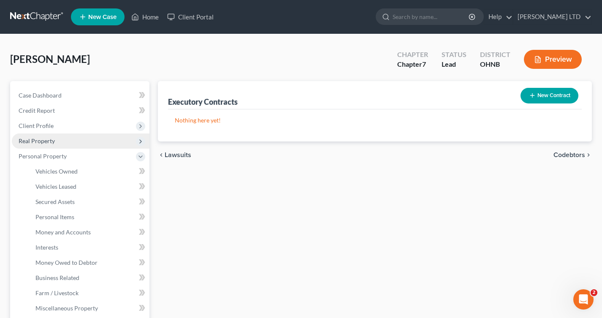
click at [22, 141] on span "Real Property" at bounding box center [37, 140] width 36 height 7
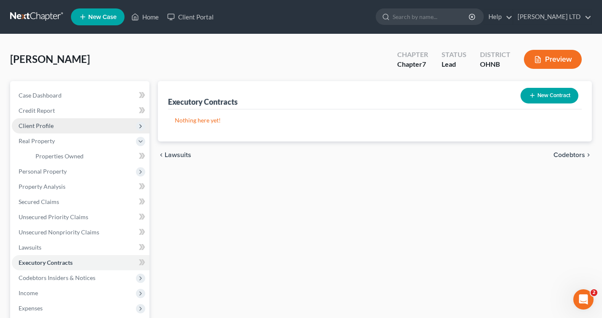
click at [22, 129] on span "Client Profile" at bounding box center [36, 125] width 35 height 7
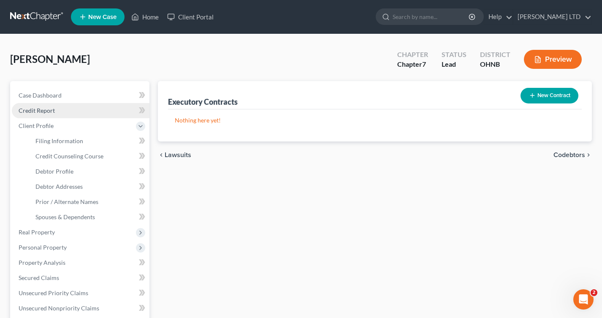
click at [20, 104] on link "Credit Report" at bounding box center [81, 110] width 138 height 15
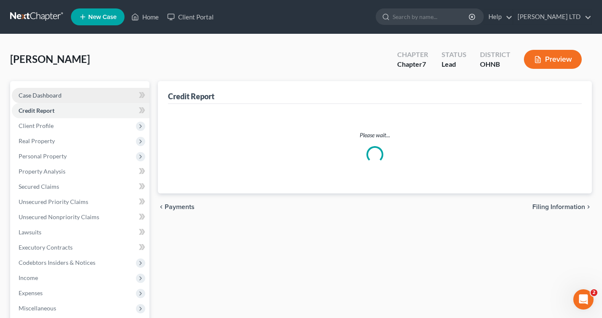
click at [20, 97] on span "Case Dashboard" at bounding box center [40, 95] width 43 height 7
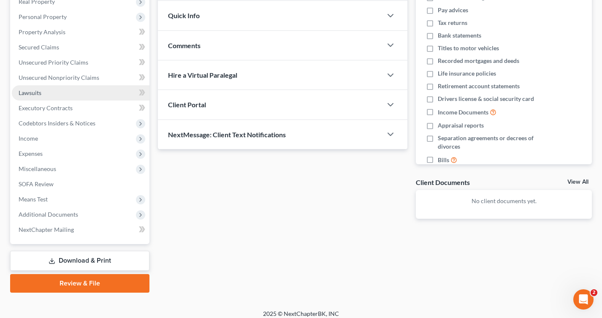
scroll to position [145, 0]
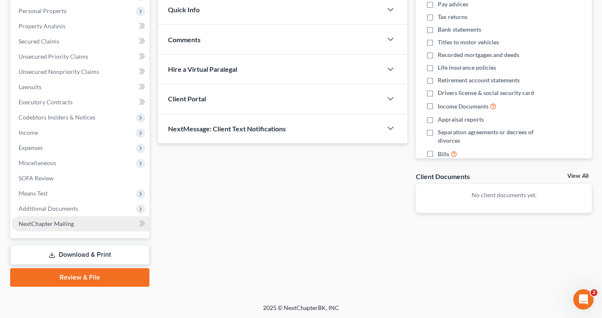
click at [27, 224] on span "NextChapter Mailing" at bounding box center [46, 223] width 55 height 7
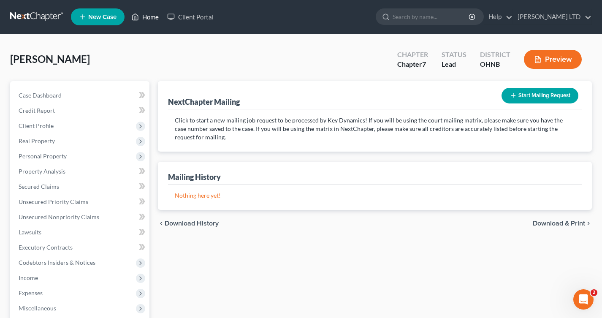
click at [140, 21] on link "Home" at bounding box center [145, 16] width 36 height 15
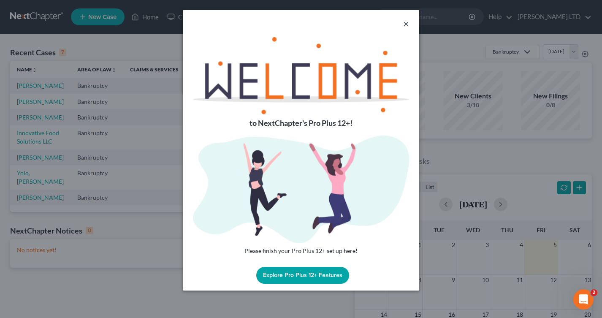
click at [405, 23] on button "×" at bounding box center [406, 24] width 6 height 10
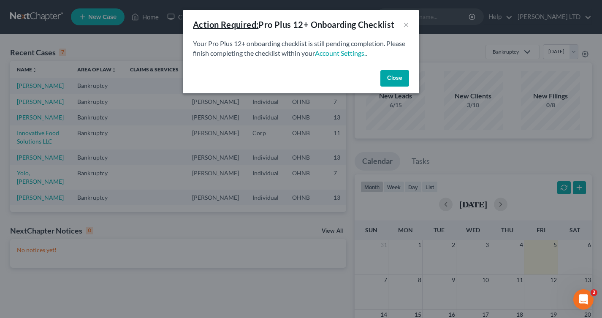
click at [397, 74] on button "Close" at bounding box center [395, 78] width 29 height 17
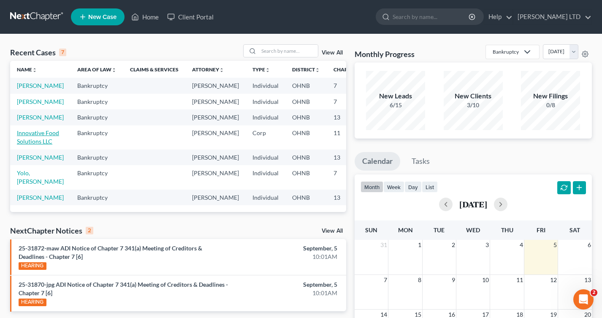
click at [22, 145] on link "Innovative Food Solutions LLC" at bounding box center [38, 137] width 42 height 16
select select "4"
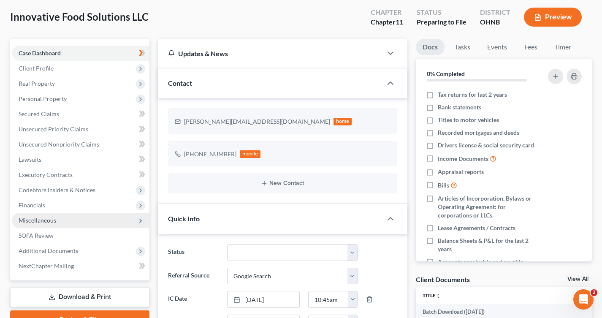
scroll to position [34, 0]
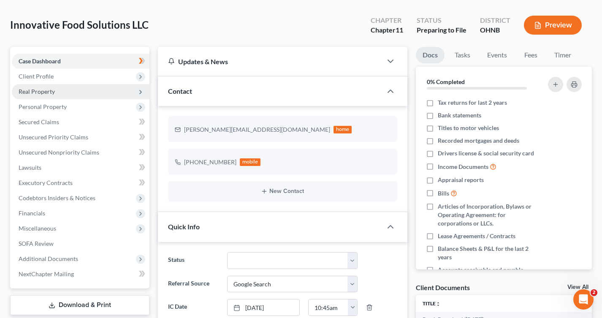
click at [19, 90] on span "Real Property" at bounding box center [37, 91] width 36 height 7
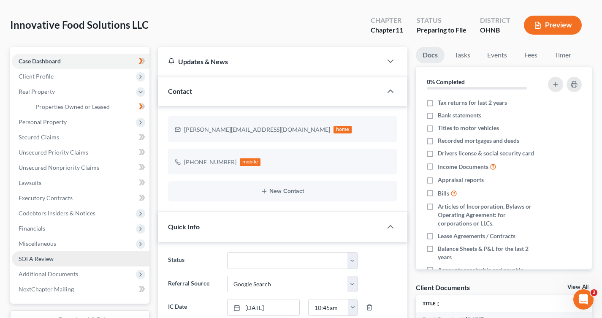
click at [41, 255] on span "SOFA Review" at bounding box center [36, 258] width 35 height 7
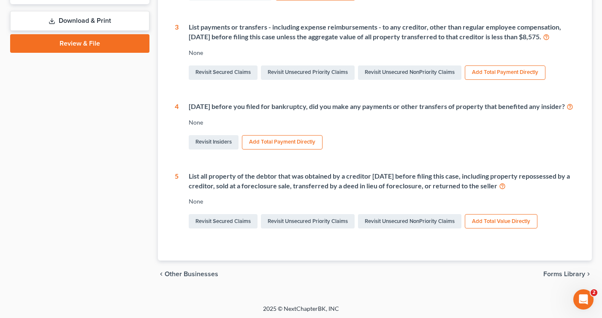
scroll to position [326, 0]
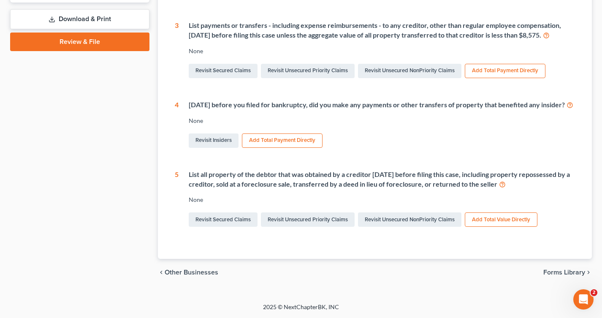
click at [544, 276] on span "Forms Library" at bounding box center [565, 272] width 42 height 7
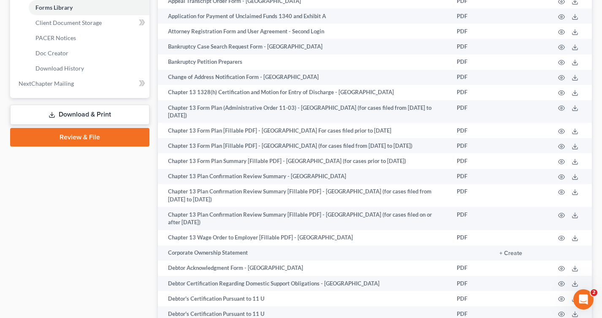
scroll to position [301, 0]
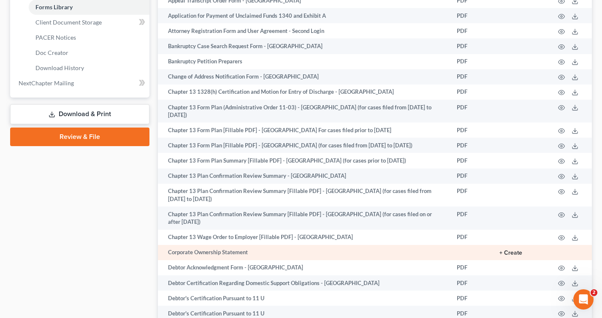
click at [511, 250] on button "+ Create" at bounding box center [511, 253] width 23 height 6
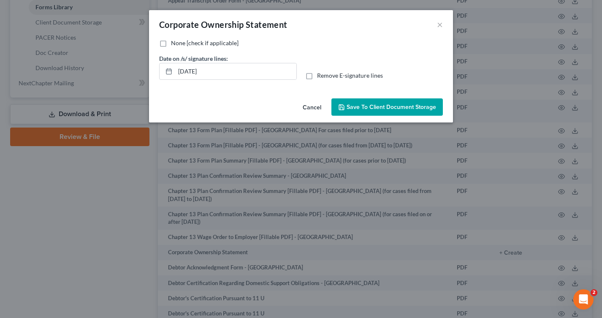
click at [171, 45] on label "None [check if applicable]" at bounding box center [205, 43] width 68 height 8
click at [174, 44] on input "None [check if applicable]" at bounding box center [176, 41] width 5 height 5
checkbox input "true"
click at [317, 77] on label "Remove E-signature lines" at bounding box center [350, 75] width 66 height 8
click at [321, 77] on input "Remove E-signature lines" at bounding box center [323, 73] width 5 height 5
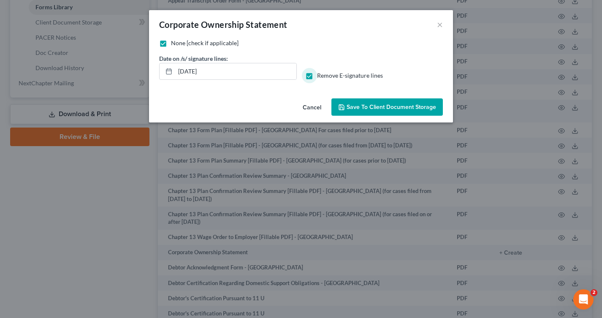
click at [317, 76] on label "Remove E-signature lines" at bounding box center [350, 75] width 66 height 8
click at [321, 76] on input "Remove E-signature lines" at bounding box center [323, 73] width 5 height 5
checkbox input "false"
click at [191, 73] on input "09/05/2025" at bounding box center [235, 71] width 121 height 16
click at [304, 34] on div "Corporate Ownership Statement ×" at bounding box center [301, 24] width 304 height 29
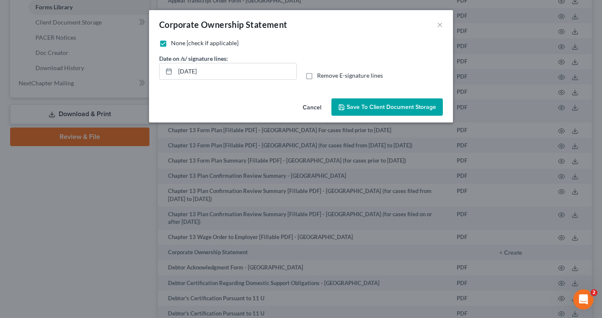
click at [375, 112] on button "Save to Client Document Storage" at bounding box center [387, 107] width 111 height 18
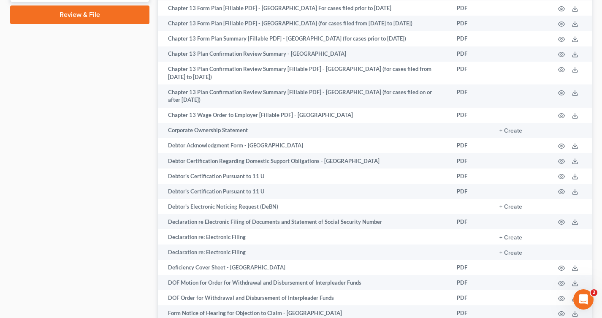
scroll to position [435, 0]
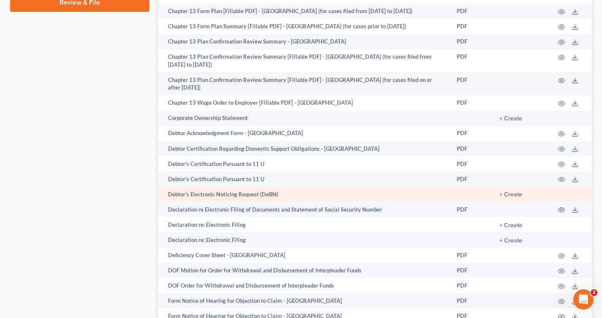
click at [255, 187] on td "Debtor's Electronic Noticing Request (DeBN)" at bounding box center [304, 194] width 293 height 15
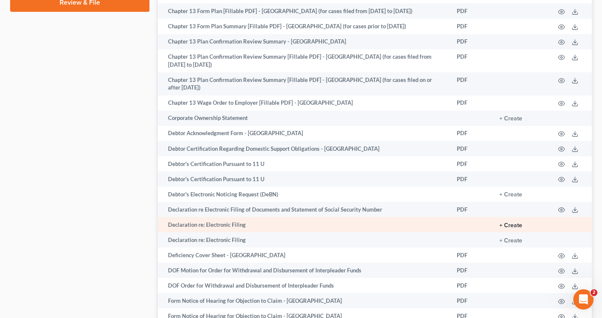
click at [508, 223] on button "+ Create" at bounding box center [511, 226] width 23 height 6
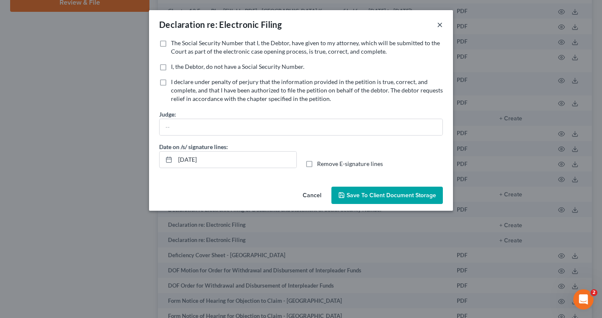
click at [438, 25] on button "×" at bounding box center [440, 24] width 6 height 10
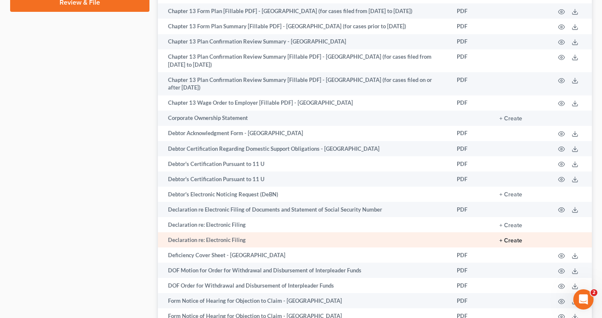
click at [517, 238] on button "+ Create" at bounding box center [511, 241] width 23 height 6
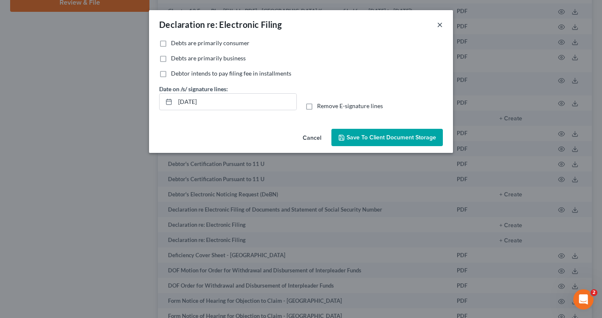
click at [439, 26] on button "×" at bounding box center [440, 24] width 6 height 10
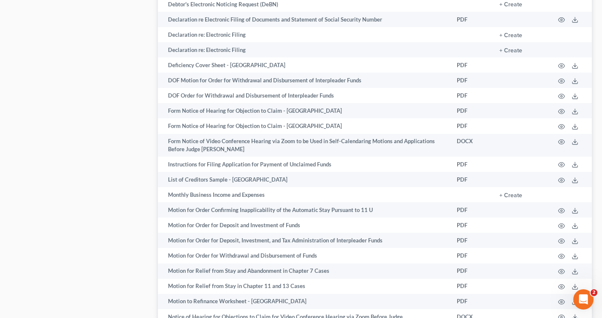
scroll to position [626, 0]
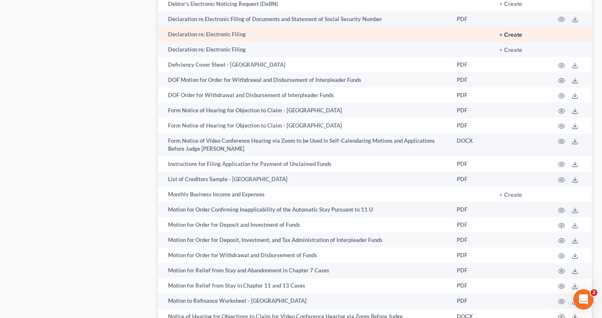
click at [508, 32] on button "+ Create" at bounding box center [511, 35] width 23 height 6
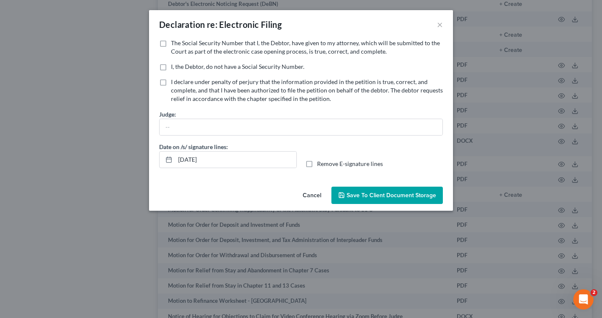
click at [171, 83] on label "I declare under penalty of perjury that the information provided in the petitio…" at bounding box center [307, 90] width 272 height 25
click at [174, 83] on input "I declare under penalty of perjury that the information provided in the petitio…" at bounding box center [176, 80] width 5 height 5
checkbox input "true"
click at [171, 68] on label "I, the Debtor, do not have a Social Security Number." at bounding box center [237, 67] width 133 height 8
click at [174, 68] on input "I, the Debtor, do not have a Social Security Number." at bounding box center [176, 65] width 5 height 5
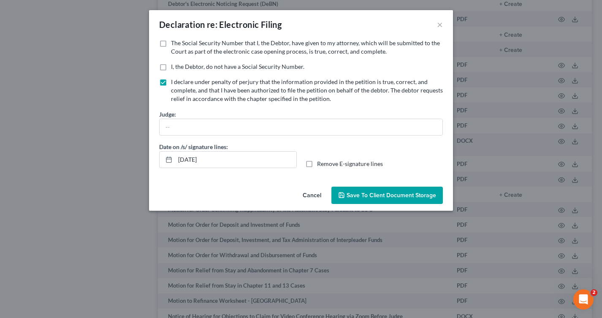
checkbox input "true"
click at [307, 196] on button "Cancel" at bounding box center [312, 196] width 32 height 17
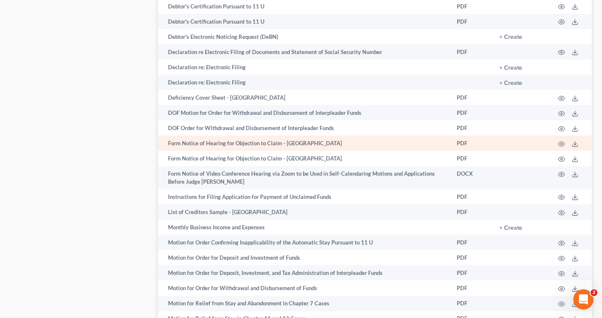
scroll to position [594, 0]
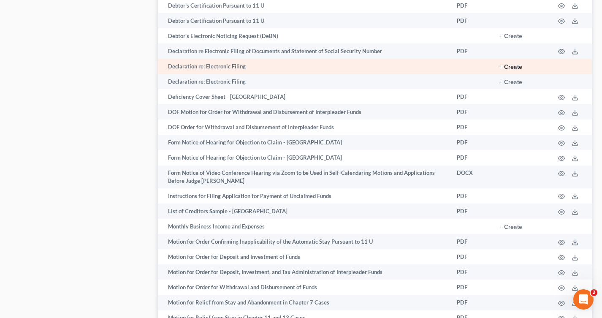
click at [514, 64] on button "+ Create" at bounding box center [511, 67] width 23 height 6
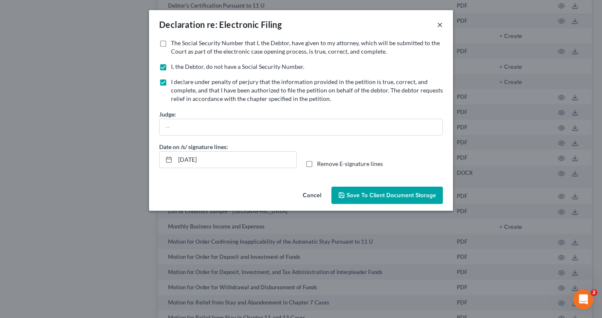
click at [441, 24] on button "×" at bounding box center [440, 24] width 6 height 10
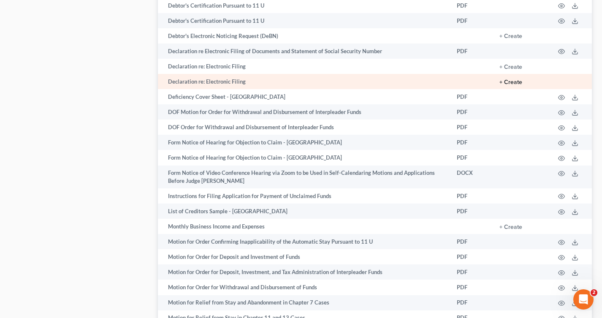
click at [508, 79] on button "+ Create" at bounding box center [511, 82] width 23 height 6
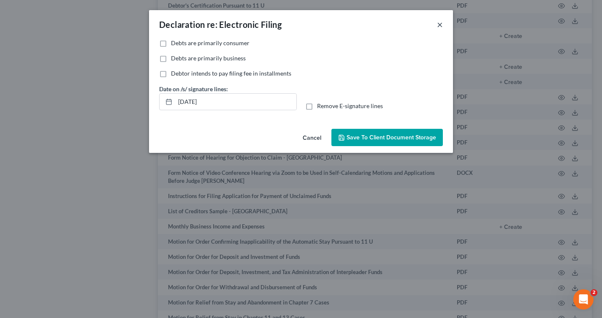
click at [439, 24] on button "×" at bounding box center [440, 24] width 6 height 10
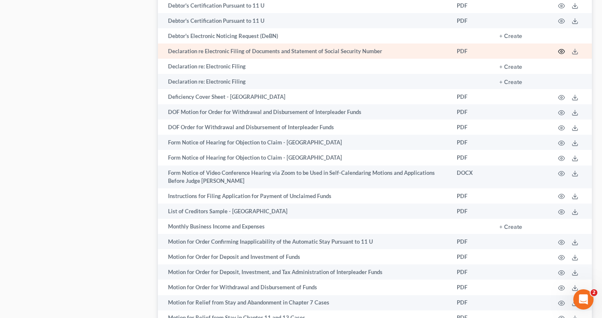
click at [562, 48] on icon "button" at bounding box center [561, 51] width 7 height 7
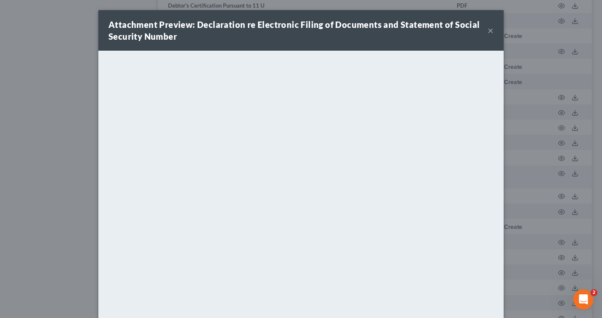
click at [492, 33] on button "×" at bounding box center [491, 30] width 6 height 10
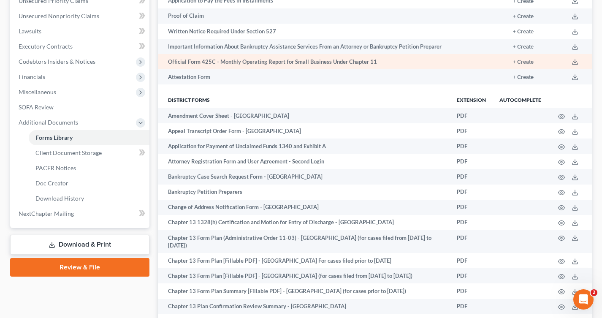
scroll to position [171, 0]
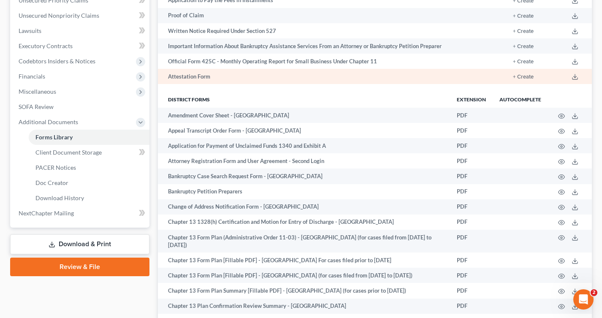
click at [198, 76] on td "Attestation Form" at bounding box center [311, 76] width 306 height 15
click at [536, 76] on td "+ Create" at bounding box center [533, 76] width 55 height 15
click at [527, 76] on button "+ Create" at bounding box center [523, 76] width 21 height 5
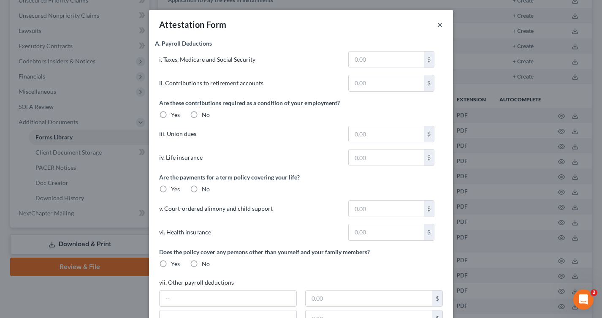
click at [438, 23] on button "×" at bounding box center [440, 24] width 6 height 10
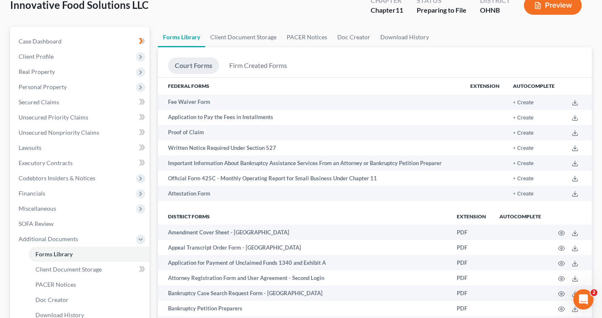
scroll to position [0, 0]
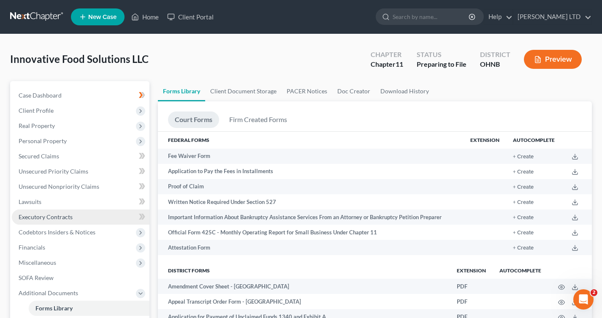
click at [63, 220] on link "Executory Contracts" at bounding box center [81, 216] width 138 height 15
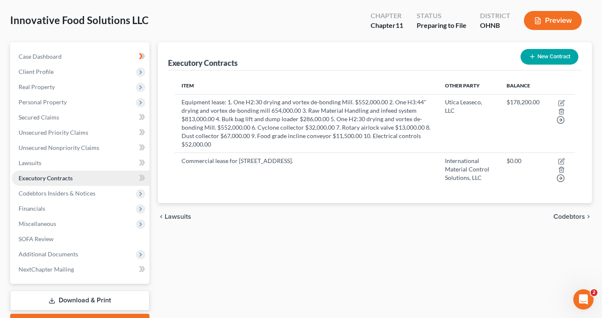
scroll to position [74, 0]
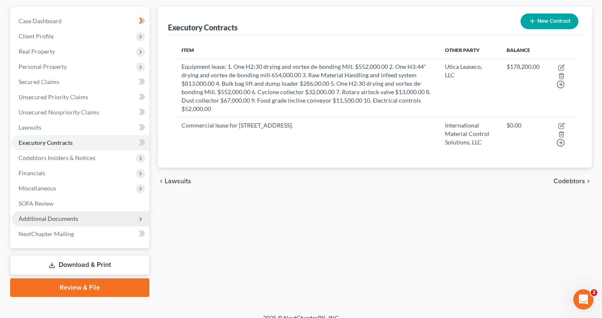
click at [63, 221] on span "Additional Documents" at bounding box center [49, 218] width 60 height 7
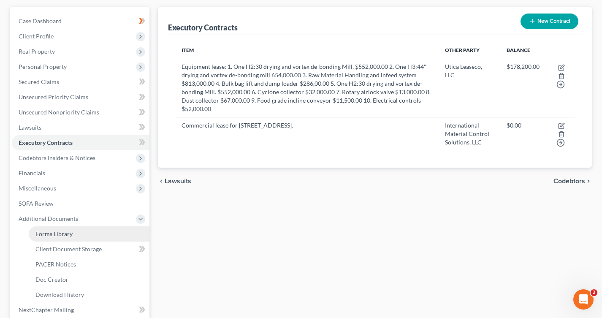
click at [54, 234] on span "Forms Library" at bounding box center [53, 233] width 37 height 7
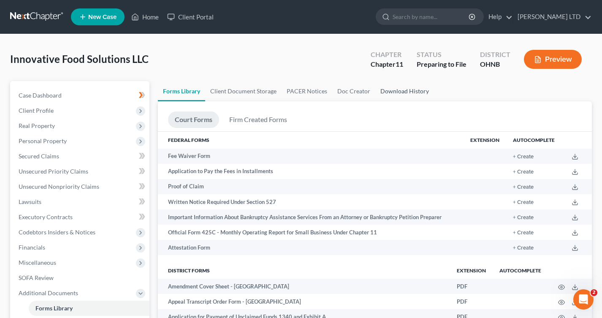
click at [387, 92] on link "Download History" at bounding box center [404, 91] width 59 height 20
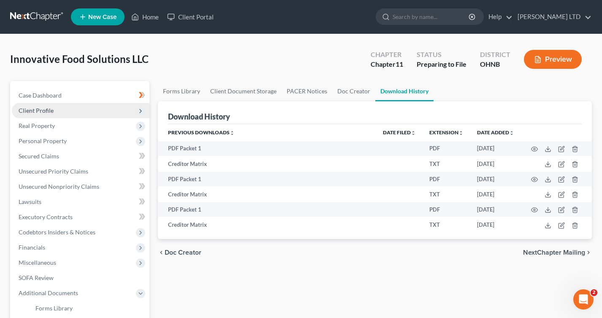
click at [114, 104] on span "Client Profile" at bounding box center [81, 110] width 138 height 15
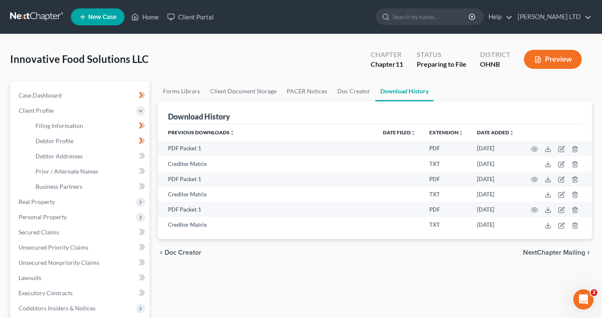
click at [556, 56] on button "Preview" at bounding box center [553, 59] width 58 height 19
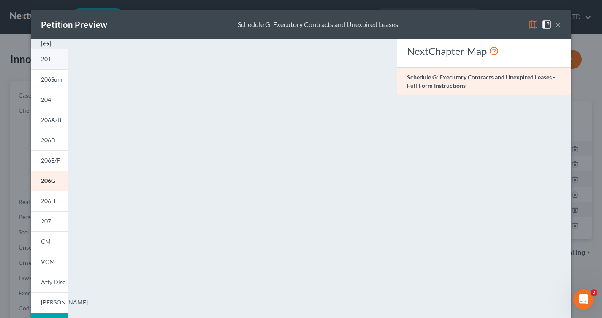
click at [44, 64] on link "201" at bounding box center [49, 59] width 37 height 20
click at [53, 85] on link "206Sum" at bounding box center [49, 79] width 37 height 20
click at [57, 107] on link "204" at bounding box center [49, 100] width 37 height 20
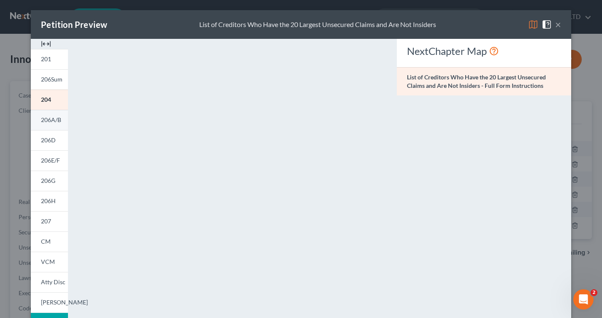
click at [54, 119] on span "206A/B" at bounding box center [51, 119] width 20 height 7
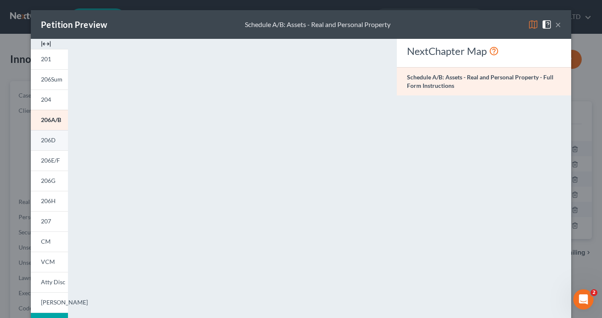
click at [49, 145] on link "206D" at bounding box center [49, 140] width 37 height 20
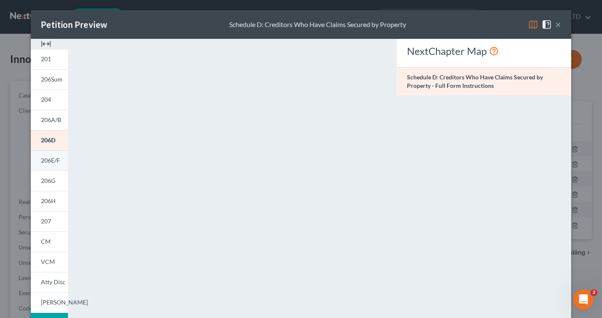
click at [49, 159] on span "206E/F" at bounding box center [50, 160] width 19 height 7
click at [49, 181] on span "206G" at bounding box center [48, 180] width 14 height 7
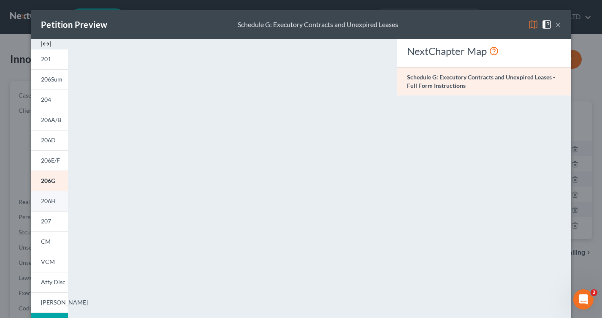
click at [47, 199] on span "206H" at bounding box center [48, 200] width 15 height 7
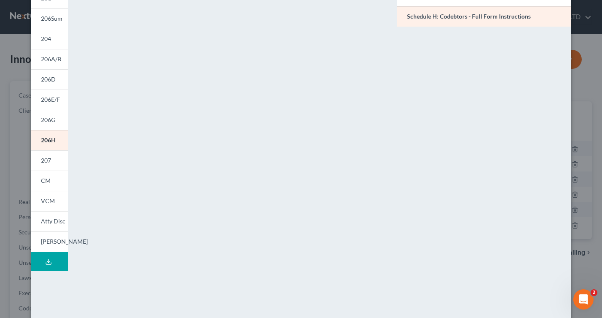
scroll to position [60, 0]
click at [56, 159] on link "207" at bounding box center [49, 161] width 37 height 20
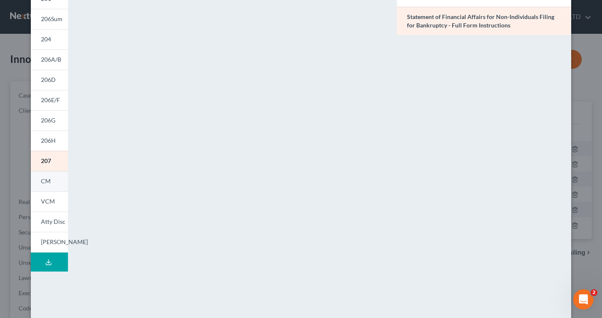
click at [52, 174] on link "CM" at bounding box center [49, 181] width 37 height 20
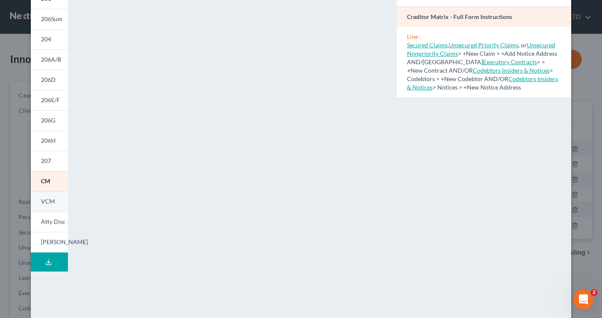
click at [47, 197] on link "VCM" at bounding box center [49, 201] width 37 height 20
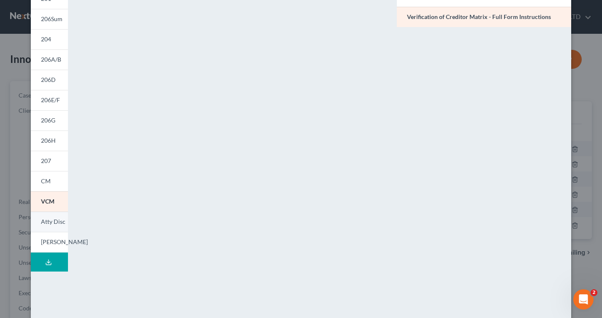
click at [46, 219] on span "Atty Disc" at bounding box center [53, 221] width 24 height 7
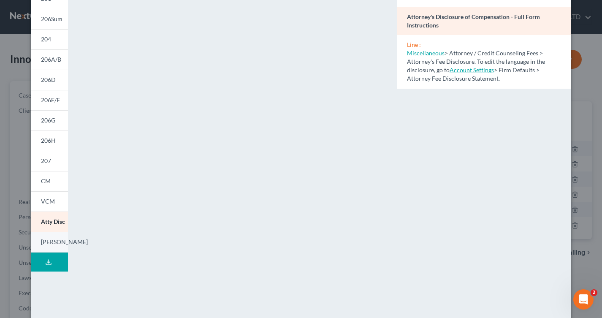
click at [51, 236] on link "LESH" at bounding box center [49, 242] width 37 height 21
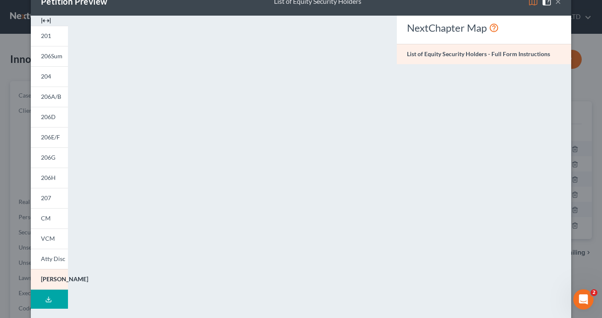
scroll to position [13, 0]
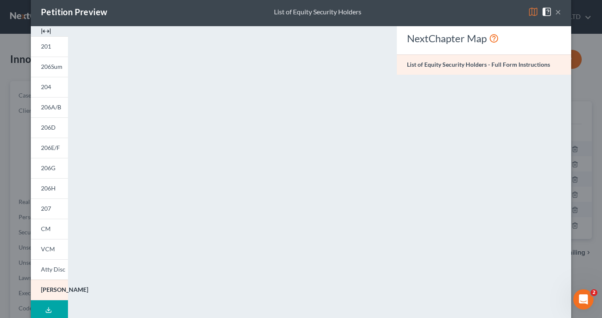
click at [559, 12] on button "×" at bounding box center [558, 12] width 6 height 10
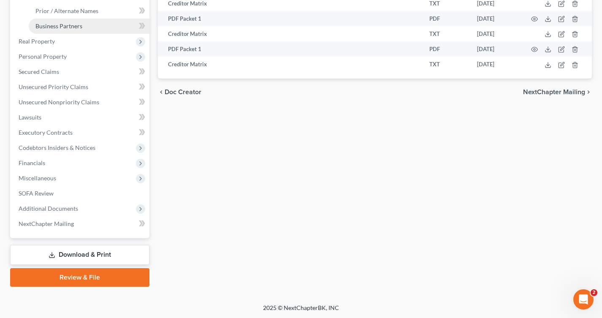
scroll to position [144, 0]
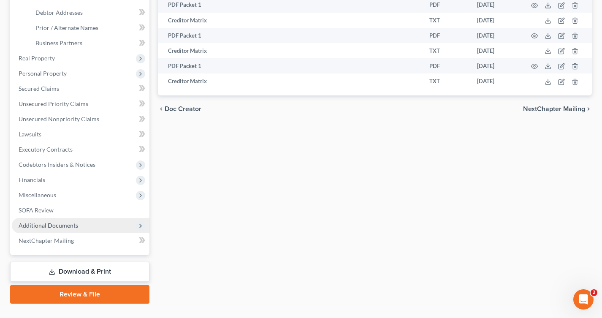
click at [60, 226] on span "Additional Documents" at bounding box center [49, 225] width 60 height 7
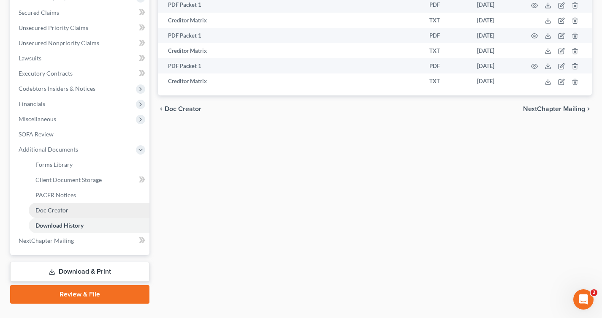
click at [55, 212] on span "Doc Creator" at bounding box center [51, 210] width 33 height 7
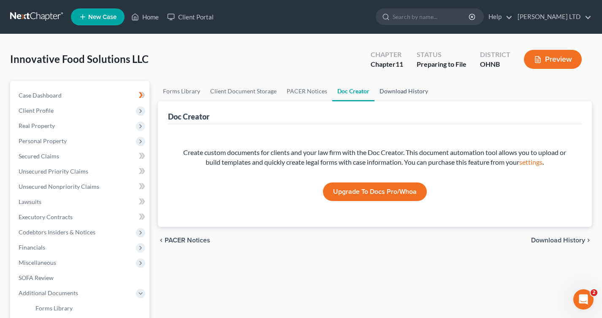
click at [389, 91] on link "Download History" at bounding box center [404, 91] width 59 height 20
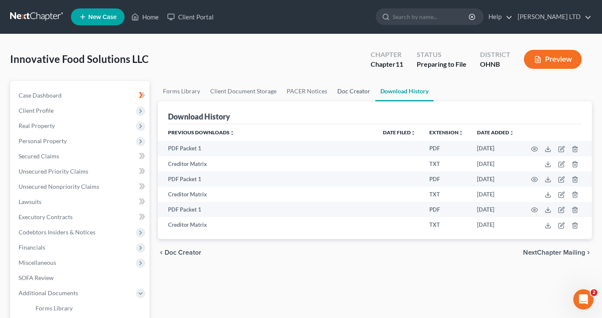
click at [350, 90] on link "Doc Creator" at bounding box center [353, 91] width 43 height 20
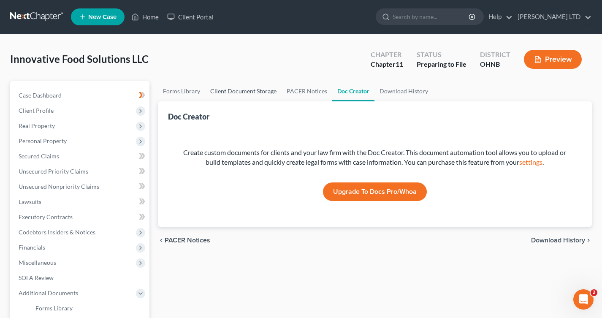
click at [237, 89] on link "Client Document Storage" at bounding box center [243, 91] width 76 height 20
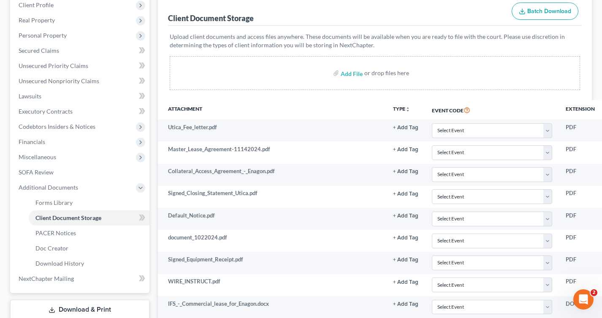
scroll to position [107, 0]
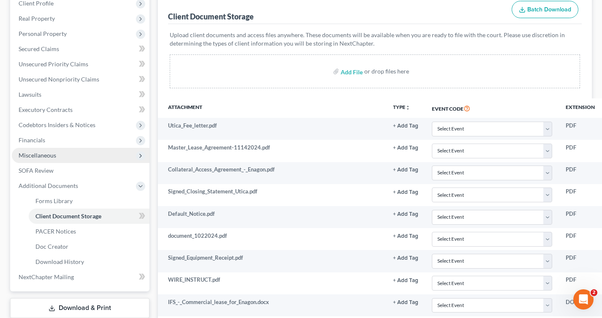
click at [46, 159] on span "Miscellaneous" at bounding box center [81, 155] width 138 height 15
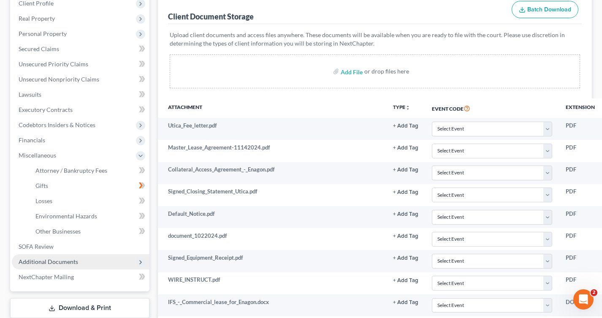
click at [27, 263] on span "Additional Documents" at bounding box center [49, 261] width 60 height 7
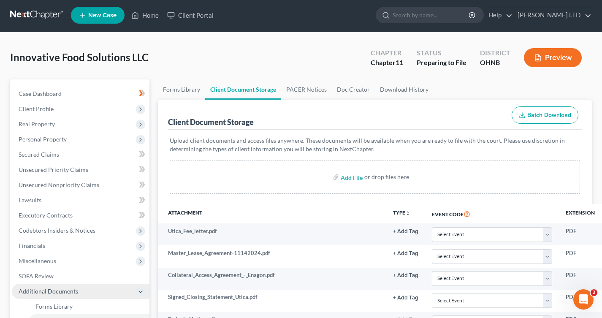
scroll to position [0, 0]
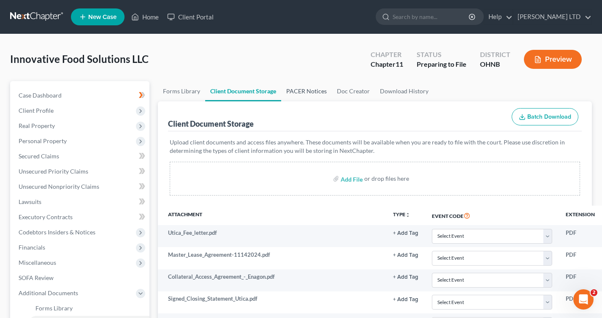
click at [303, 94] on link "PACER Notices" at bounding box center [306, 91] width 51 height 20
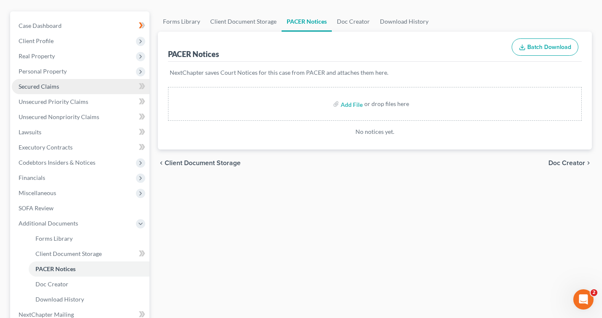
scroll to position [74, 0]
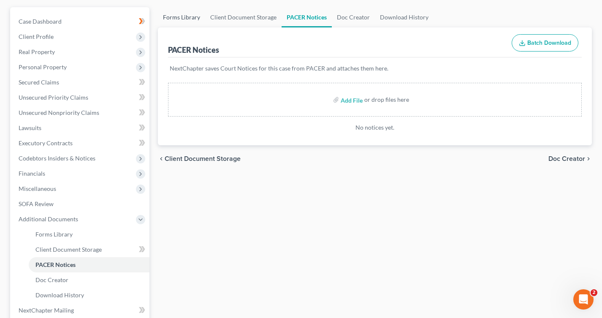
click at [193, 16] on link "Forms Library" at bounding box center [181, 17] width 47 height 20
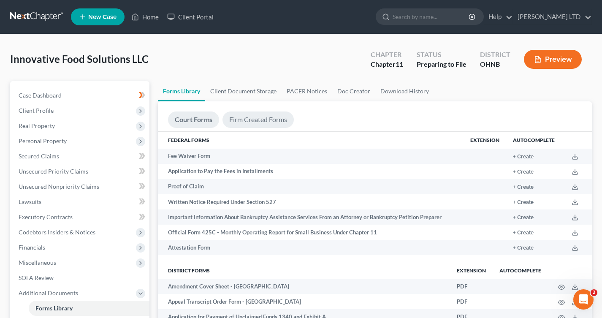
click at [235, 122] on link "Firm Created Forms" at bounding box center [258, 119] width 71 height 16
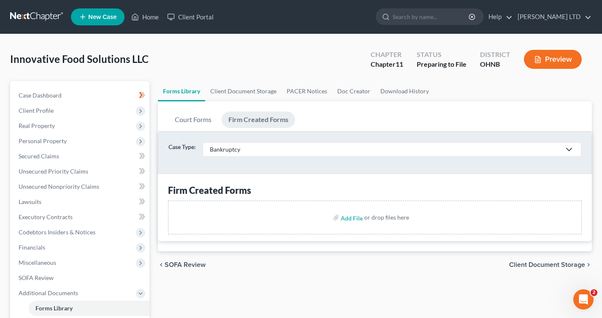
click at [228, 147] on div "Bankruptcy" at bounding box center [385, 149] width 351 height 8
click at [225, 160] on link "Bankruptcy" at bounding box center [227, 166] width 49 height 13
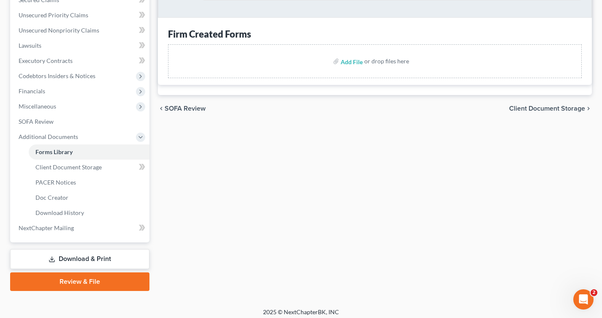
scroll to position [160, 0]
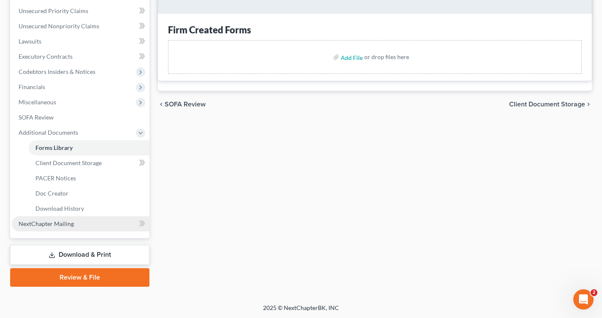
click at [85, 225] on link "NextChapter Mailing" at bounding box center [81, 223] width 138 height 15
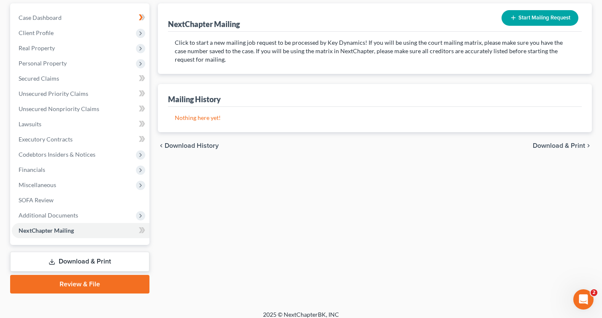
scroll to position [78, 0]
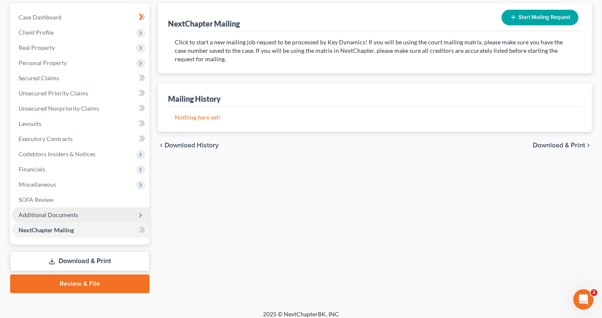
click at [120, 210] on span "Additional Documents" at bounding box center [81, 214] width 138 height 15
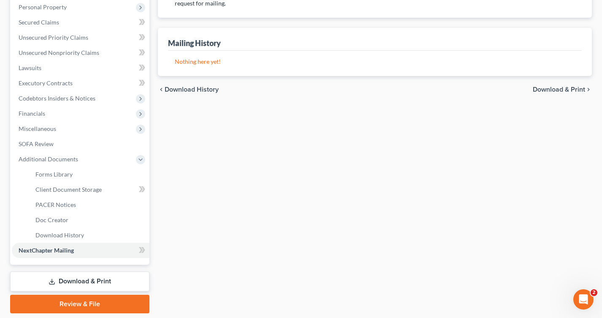
scroll to position [135, 0]
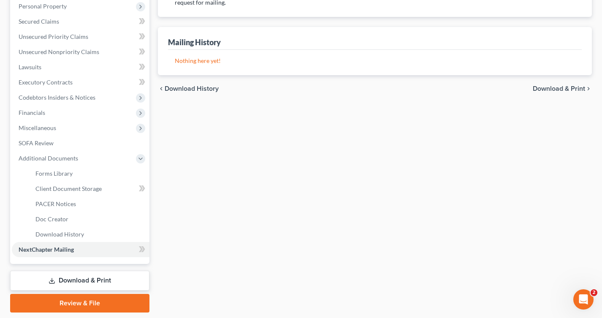
click at [22, 280] on link "Download & Print" at bounding box center [79, 281] width 139 height 20
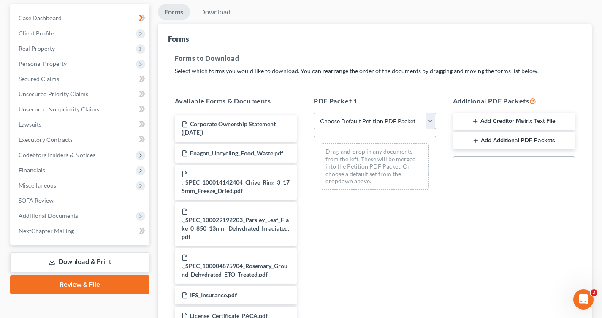
click at [333, 116] on select "Choose Default Petition PDF Packet Complete Bankruptcy Petition (all forms and …" at bounding box center [375, 121] width 122 height 17
click at [319, 124] on select "Choose Default Petition PDF Packet Complete Bankruptcy Petition (all forms and …" at bounding box center [375, 121] width 122 height 17
select select "0"
click at [314, 113] on select "Choose Default Petition PDF Packet Complete Bankruptcy Petition (all forms and …" at bounding box center [375, 121] width 122 height 17
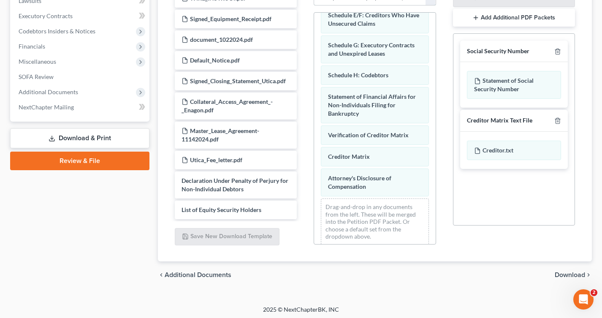
scroll to position [203, 0]
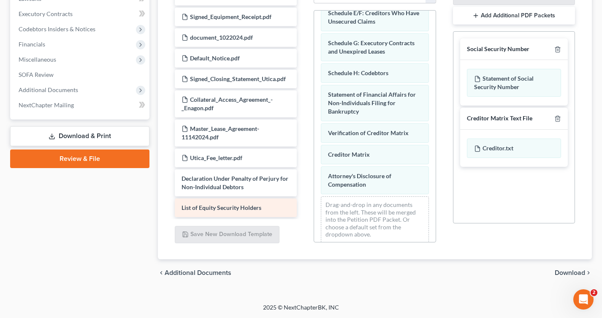
click at [234, 204] on span "List of Equity Security Holders" at bounding box center [222, 207] width 80 height 7
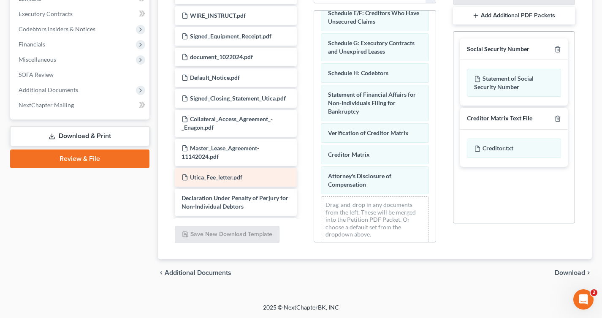
scroll to position [393, 0]
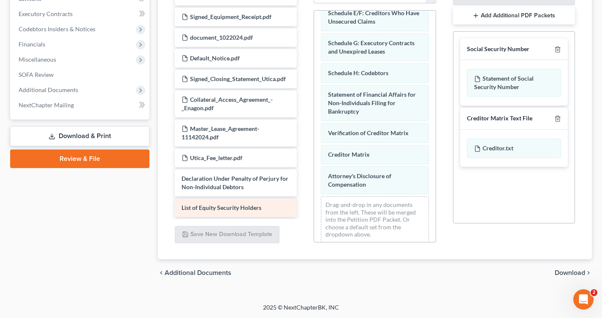
click at [192, 201] on div "List of Equity Security Holders" at bounding box center [236, 208] width 122 height 19
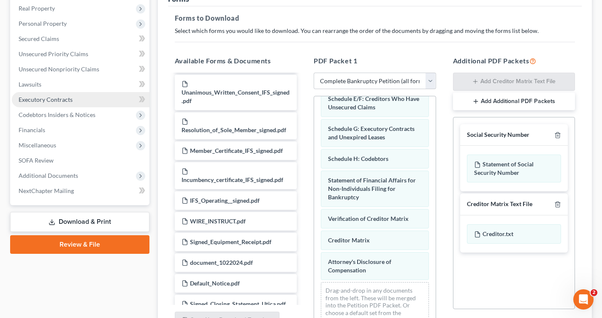
scroll to position [128, 0]
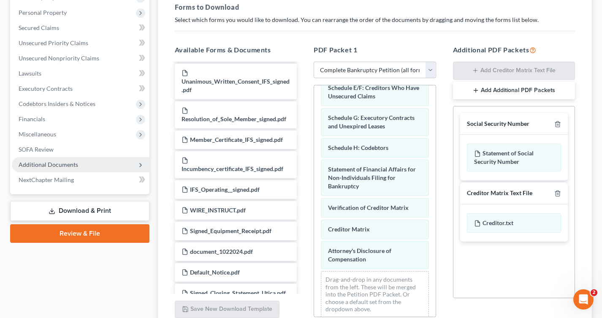
click at [67, 166] on span "Additional Documents" at bounding box center [49, 164] width 60 height 7
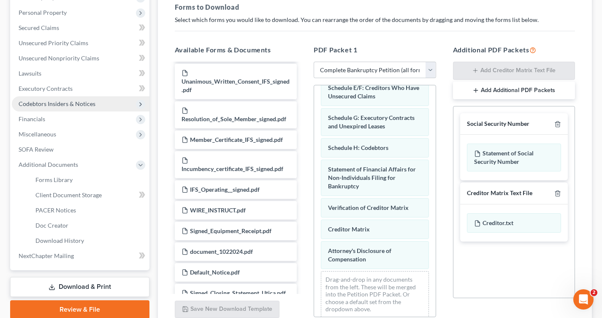
click at [79, 107] on span "Codebtors Insiders & Notices" at bounding box center [57, 103] width 77 height 7
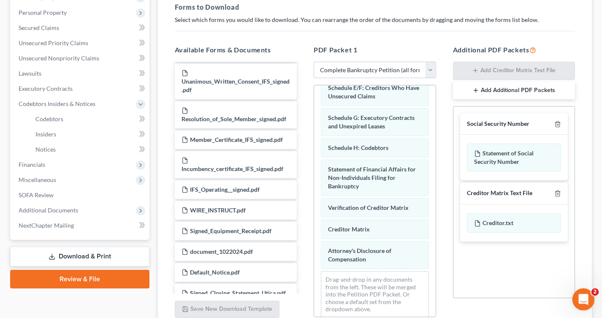
click at [579, 299] on icon "Open Intercom Messenger" at bounding box center [583, 298] width 14 height 14
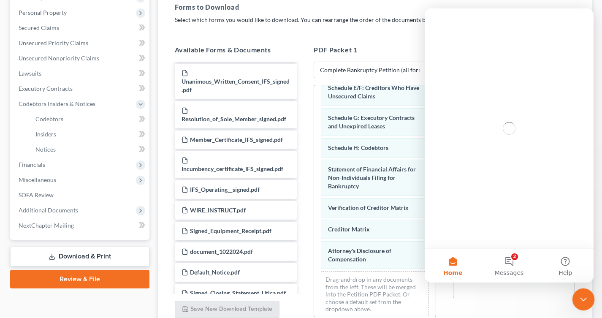
scroll to position [0, 0]
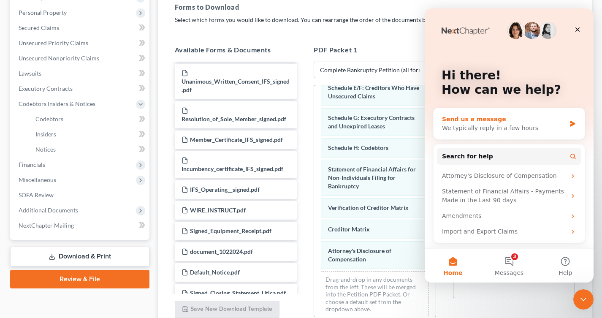
click at [517, 128] on div "We typically reply in a few hours" at bounding box center [504, 128] width 124 height 9
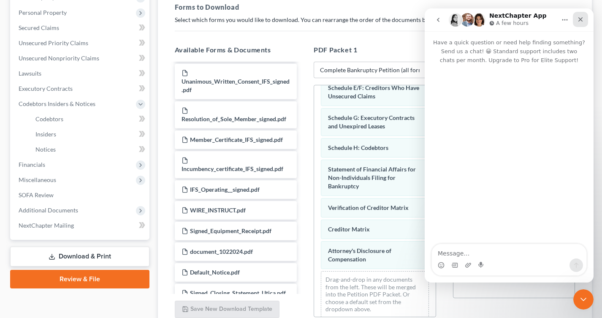
click at [582, 20] on icon "Close" at bounding box center [581, 19] width 5 height 5
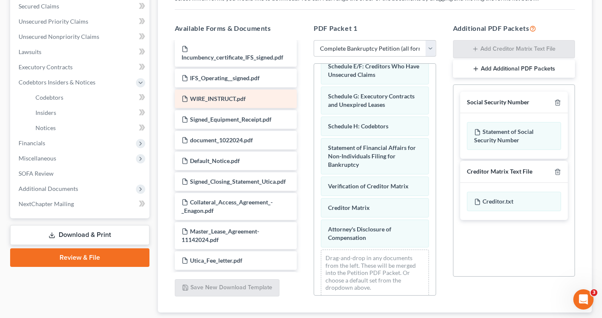
scroll to position [393, 0]
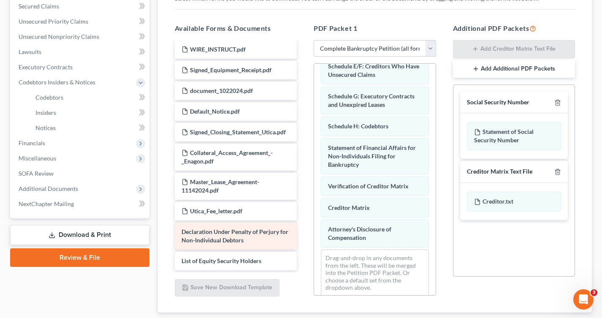
click at [204, 237] on span "Declaration Under Penalty of Perjury for Non-Individual Debtors" at bounding box center [235, 236] width 107 height 16
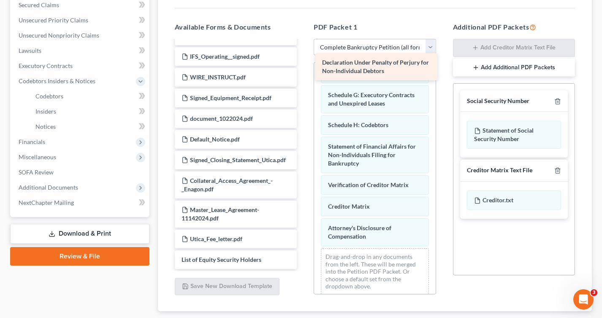
scroll to position [172, 0]
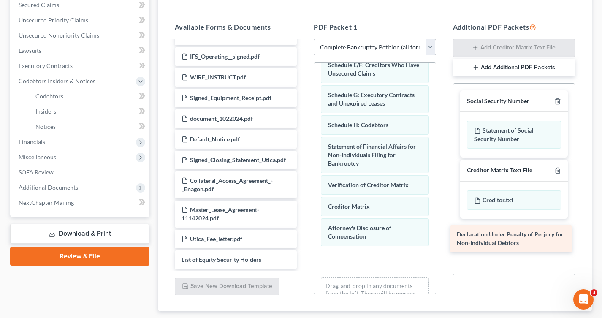
drag, startPoint x: 204, startPoint y: 237, endPoint x: 481, endPoint y: 241, distance: 276.7
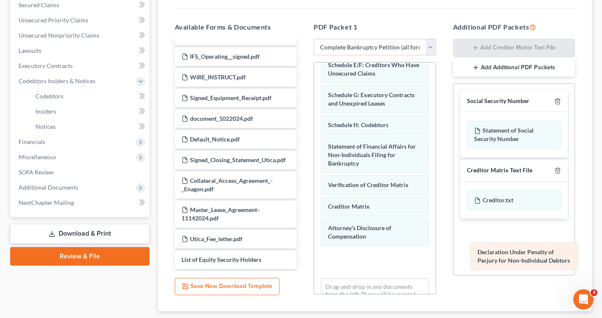
drag, startPoint x: 391, startPoint y: 259, endPoint x: 540, endPoint y: 253, distance: 149.6
click at [436, 253] on div "Declaration Under Penalty of Perjury for Non-Individual Debtors Voluntary Petit…" at bounding box center [375, 110] width 122 height 441
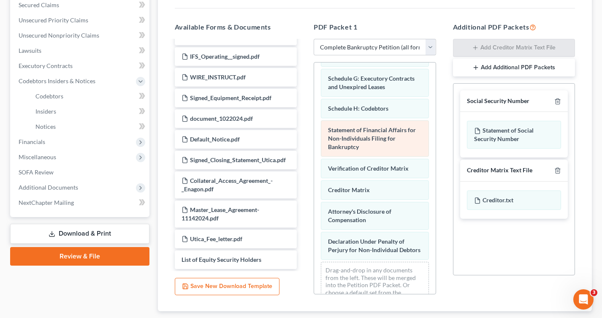
scroll to position [202, 0]
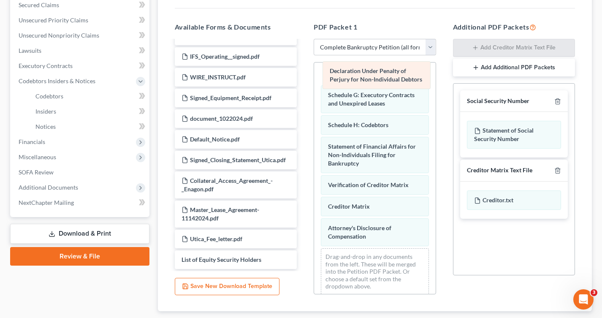
drag, startPoint x: 367, startPoint y: 236, endPoint x: 369, endPoint y: 79, distance: 156.7
click at [369, 79] on div "Declaration Under Penalty of Perjury for Non-Individual Debtors Voluntary Petit…" at bounding box center [375, 80] width 122 height 441
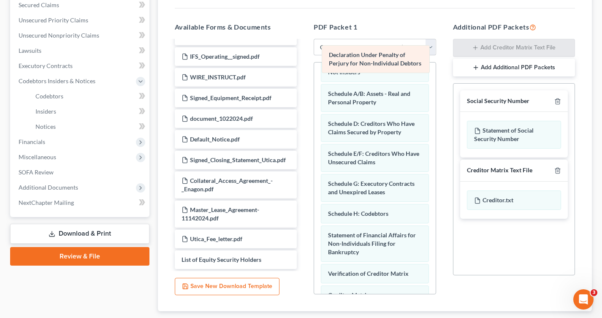
scroll to position [84, 0]
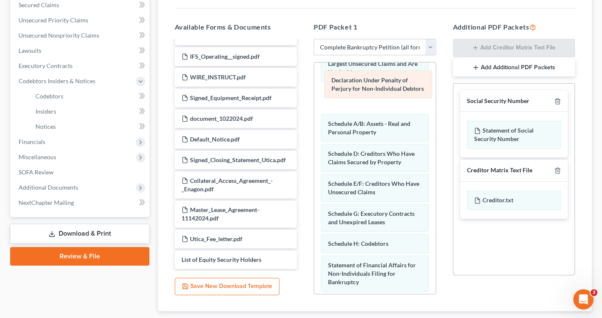
drag, startPoint x: 359, startPoint y: 191, endPoint x: 363, endPoint y: 88, distance: 103.1
click at [363, 88] on div "Declaration Under Penalty of Perjury for Non-Individual Debtors Voluntary Petit…" at bounding box center [375, 199] width 122 height 441
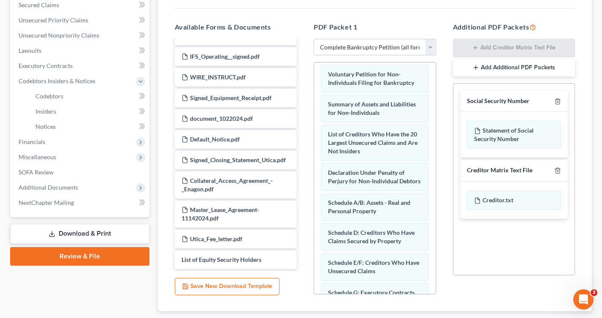
scroll to position [0, 0]
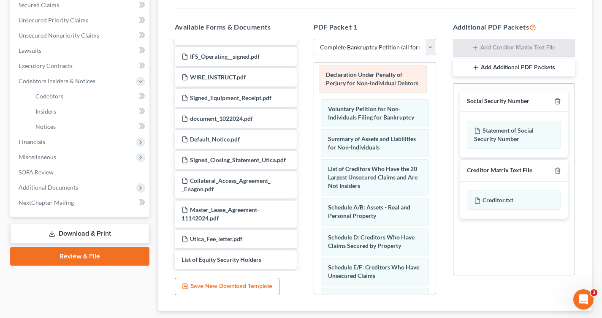
drag, startPoint x: 355, startPoint y: 178, endPoint x: 353, endPoint y: 76, distance: 102.2
click at [353, 76] on div "Declaration Under Penalty of Perjury for Non-Individual Debtors Declaration Und…" at bounding box center [375, 283] width 122 height 441
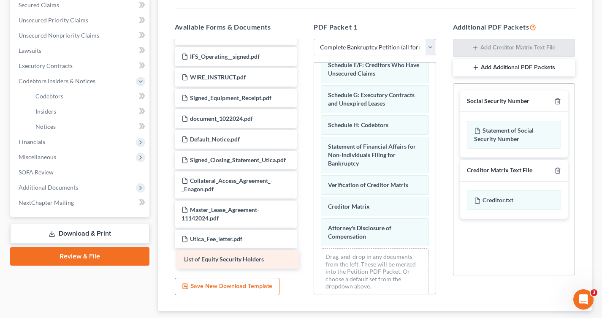
scroll to position [343, 0]
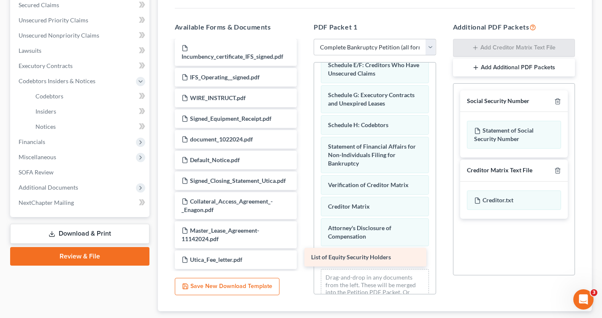
drag, startPoint x: 252, startPoint y: 257, endPoint x: 392, endPoint y: 252, distance: 140.7
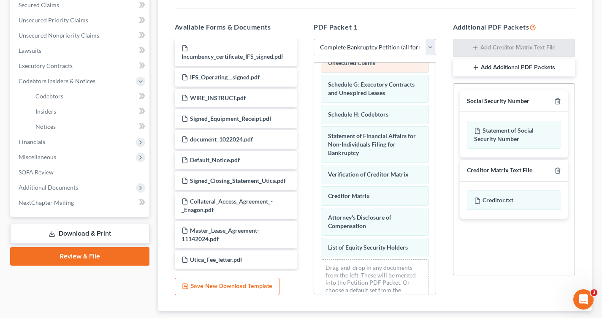
scroll to position [224, 0]
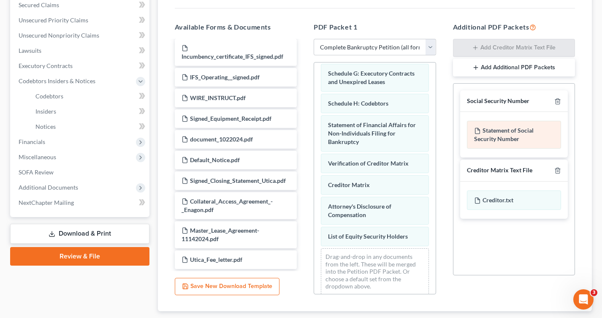
click at [502, 130] on div "Statement of Social Security Number" at bounding box center [514, 135] width 95 height 28
click at [494, 92] on div "Social Security Number" at bounding box center [514, 101] width 108 height 22
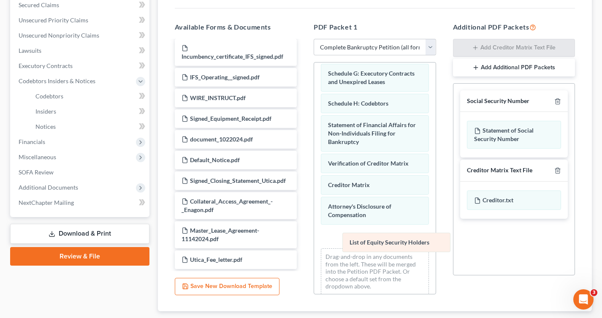
drag, startPoint x: 392, startPoint y: 234, endPoint x: 413, endPoint y: 241, distance: 22.2
click at [413, 241] on div "List of Equity Security Holders Declaration Under Penalty of Perjury for Non-In…" at bounding box center [375, 70] width 122 height 463
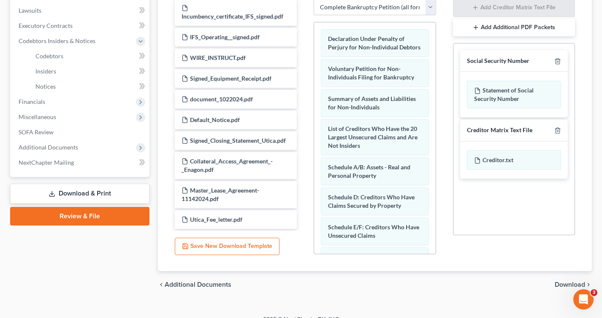
scroll to position [185, 0]
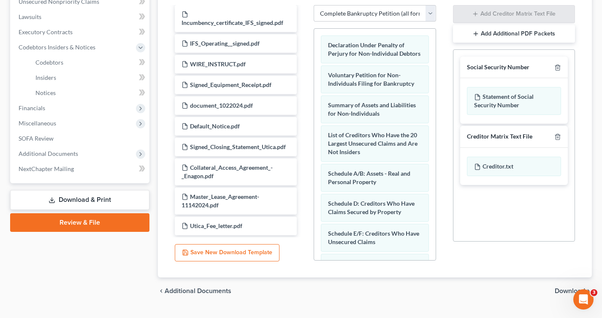
click at [557, 291] on span "Download" at bounding box center [570, 291] width 30 height 7
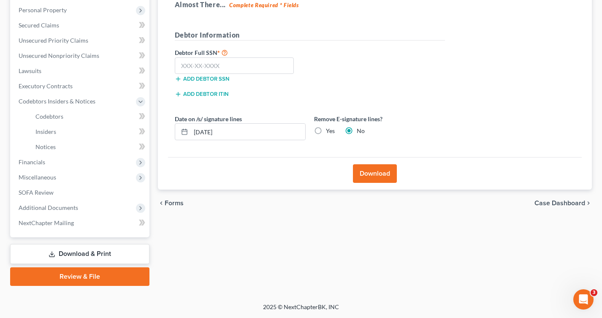
scroll to position [130, 0]
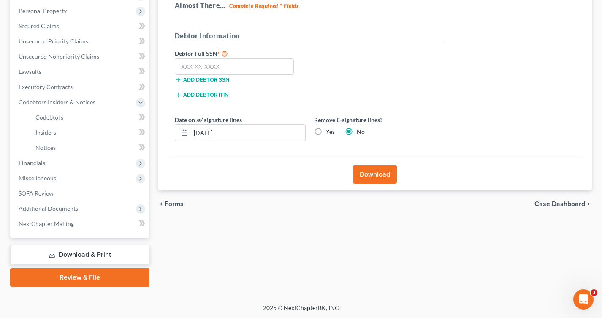
click at [326, 132] on label "Yes" at bounding box center [330, 132] width 9 height 8
click at [329, 132] on input "Yes" at bounding box center [331, 130] width 5 height 5
radio input "true"
radio input "false"
click at [359, 170] on button "Download" at bounding box center [375, 174] width 44 height 19
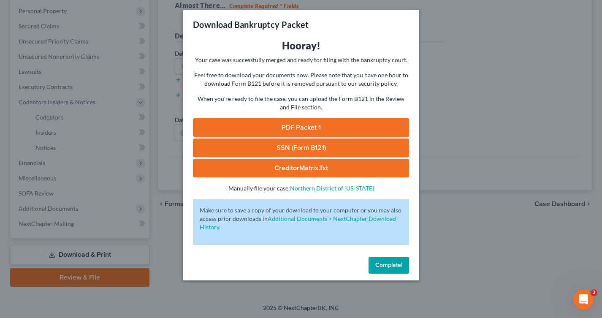
click at [299, 149] on link "SSN (Form B121)" at bounding box center [301, 148] width 216 height 19
click at [294, 166] on link "CreditorMatrix.txt" at bounding box center [301, 168] width 216 height 19
click at [291, 129] on link "PDF Packet 1" at bounding box center [301, 127] width 216 height 19
click at [469, 148] on div "Download Bankruptcy Packet Hooray! Your case was successfully merged and ready …" at bounding box center [301, 159] width 602 height 318
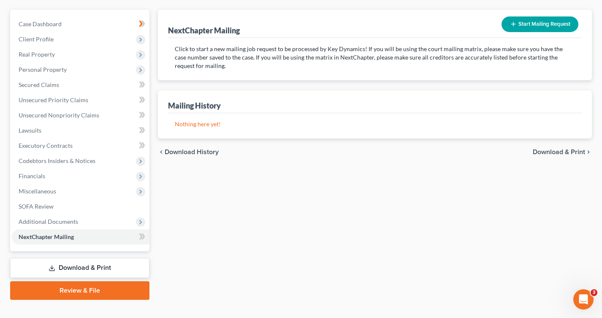
scroll to position [84, 0]
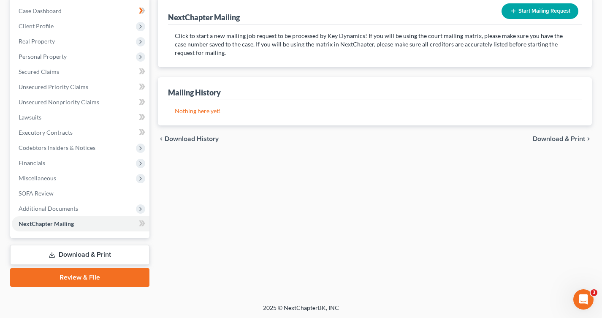
click at [91, 254] on link "Download & Print" at bounding box center [79, 255] width 139 height 20
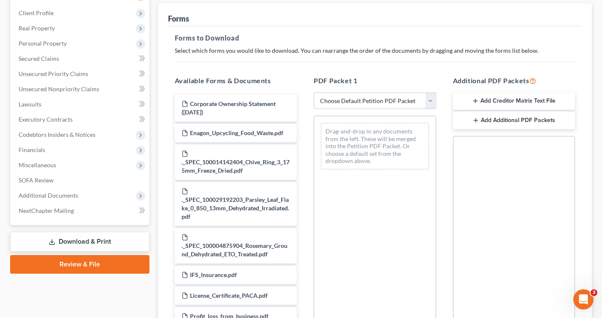
scroll to position [98, 0]
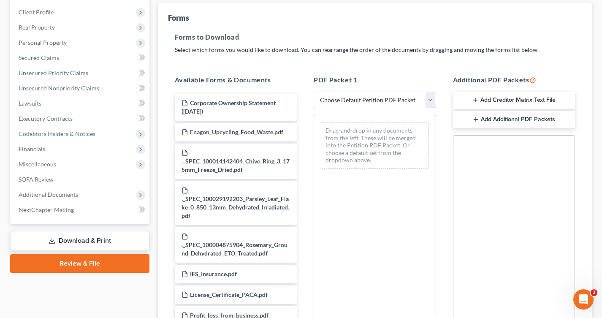
click at [330, 101] on select "Choose Default Petition PDF Packet Complete Bankruptcy Petition (all forms and …" at bounding box center [375, 100] width 122 height 17
select select "0"
click at [314, 92] on select "Choose Default Petition PDF Packet Complete Bankruptcy Petition (all forms and …" at bounding box center [375, 100] width 122 height 17
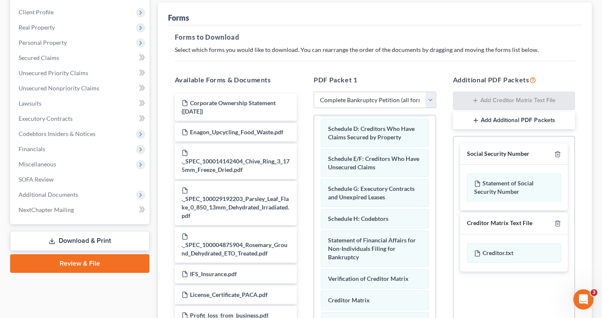
scroll to position [172, 0]
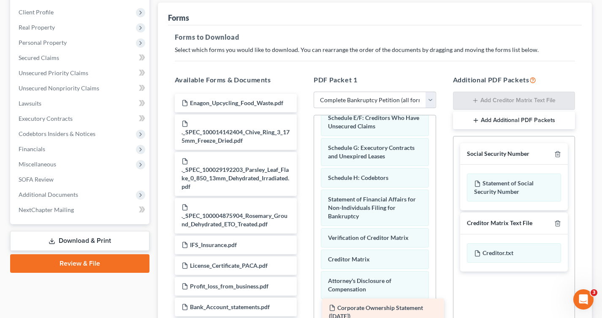
drag, startPoint x: 226, startPoint y: 110, endPoint x: 373, endPoint y: 315, distance: 252.7
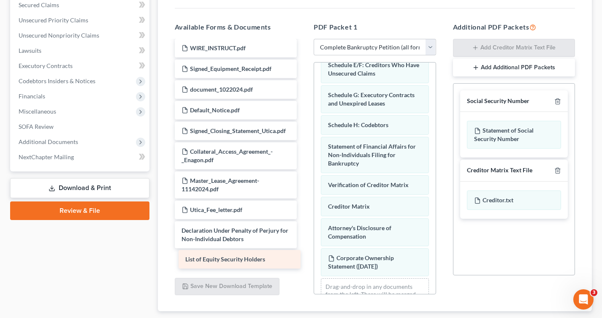
scroll to position [343, 0]
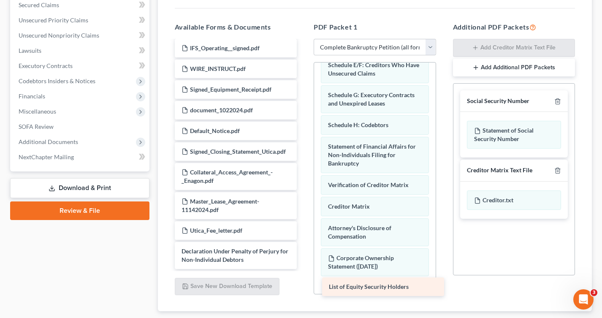
drag, startPoint x: 238, startPoint y: 257, endPoint x: 386, endPoint y: 285, distance: 149.9
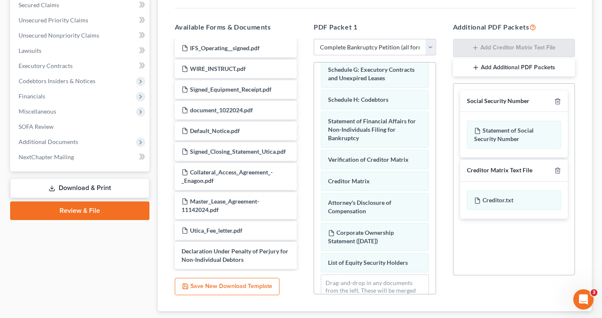
scroll to position [199, 0]
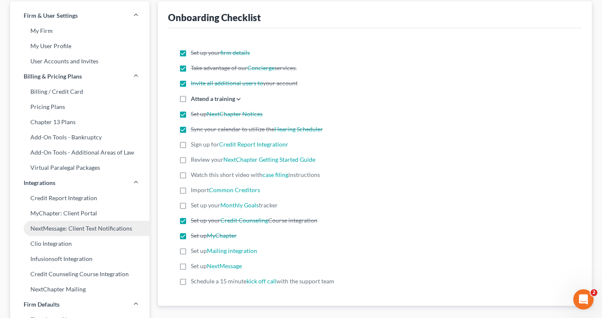
click at [131, 231] on link "NextMessage: Client Text Notifications" at bounding box center [79, 228] width 139 height 15
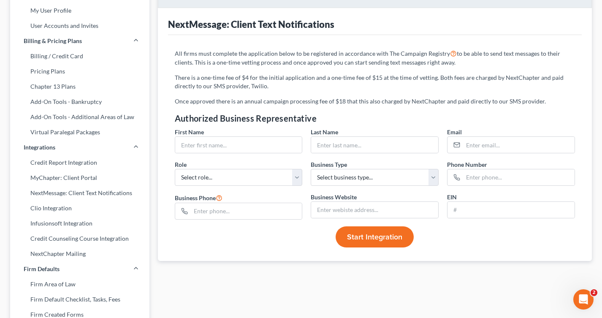
scroll to position [81, 0]
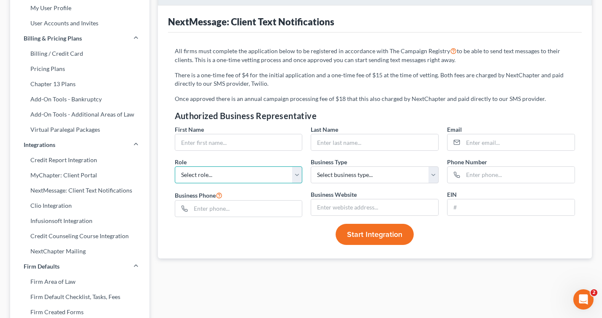
click at [179, 169] on select "Select role... Director GM VP CEO CFO General Counsel Other" at bounding box center [239, 174] width 128 height 17
click at [338, 183] on div "Role * Select role... Director GM VP CEO CFO General Counsel Other Business Typ…" at bounding box center [375, 174] width 409 height 33
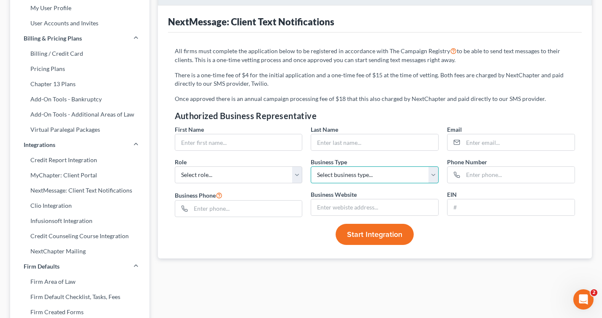
click at [338, 174] on select "Select business type... Sole Proprietorship Partnership Limited Liability Corpo…" at bounding box center [375, 174] width 128 height 17
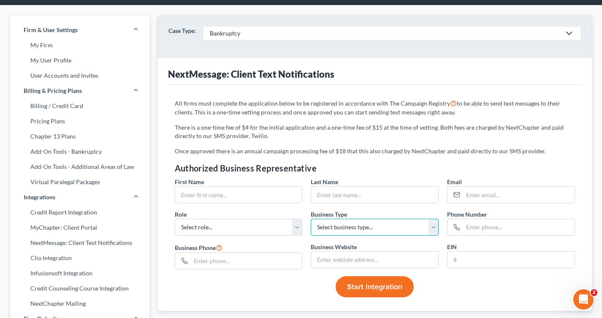
scroll to position [0, 0]
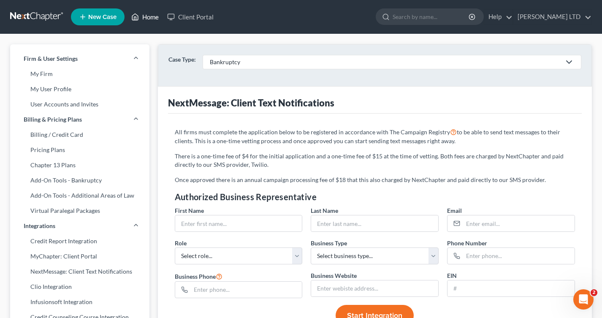
click at [144, 17] on link "Home" at bounding box center [145, 16] width 36 height 15
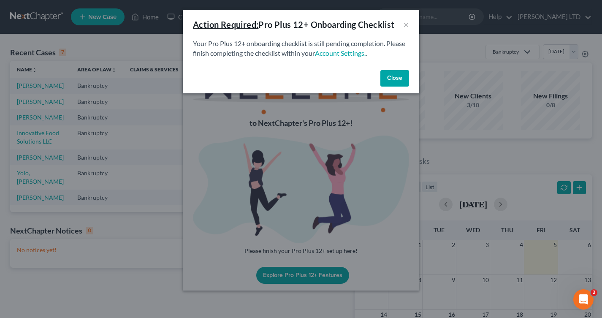
click at [392, 78] on button "Close" at bounding box center [395, 78] width 29 height 17
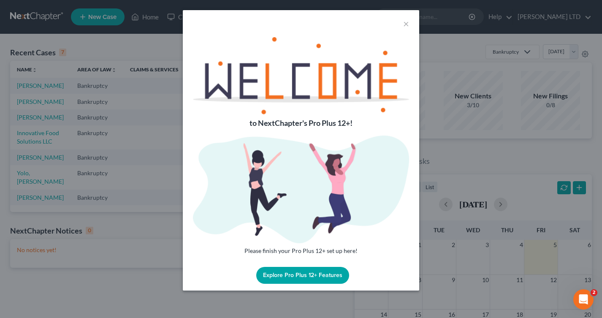
click at [326, 274] on button "Explore Pro Plus 12+ Features" at bounding box center [302, 275] width 93 height 17
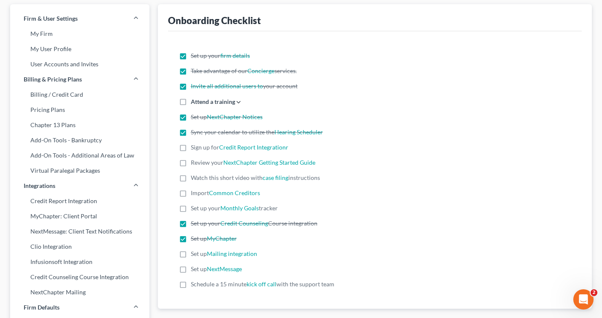
scroll to position [42, 0]
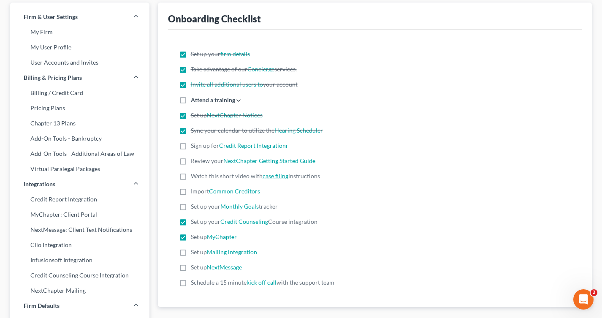
click at [269, 175] on link "case filing" at bounding box center [276, 175] width 26 height 7
